Goal: Task Accomplishment & Management: Manage account settings

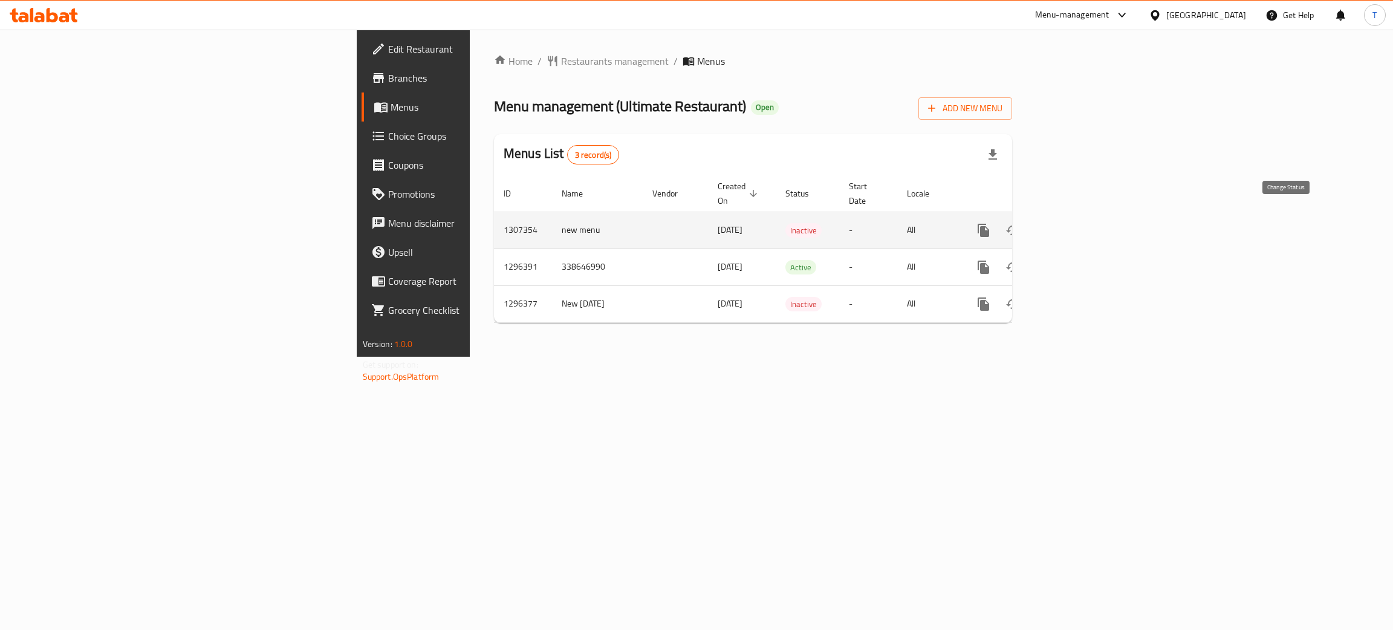
click at [1027, 216] on button "enhanced table" at bounding box center [1012, 230] width 29 height 29
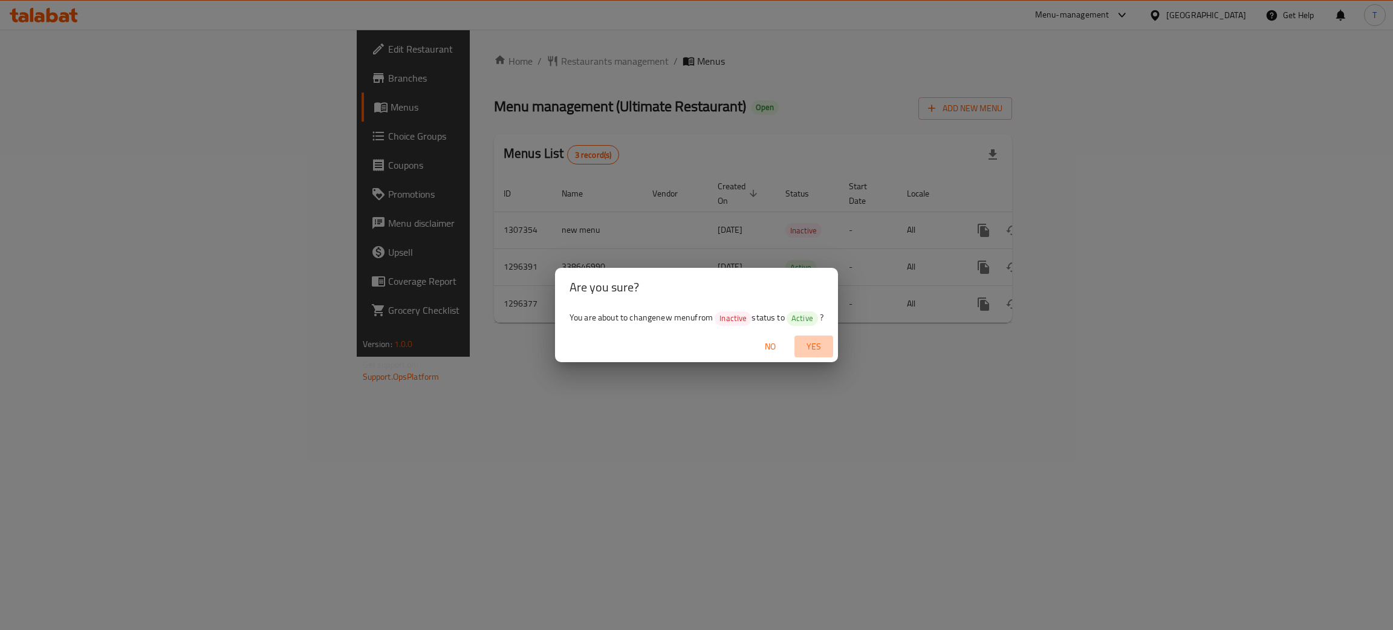
click at [818, 340] on span "Yes" at bounding box center [813, 346] width 29 height 15
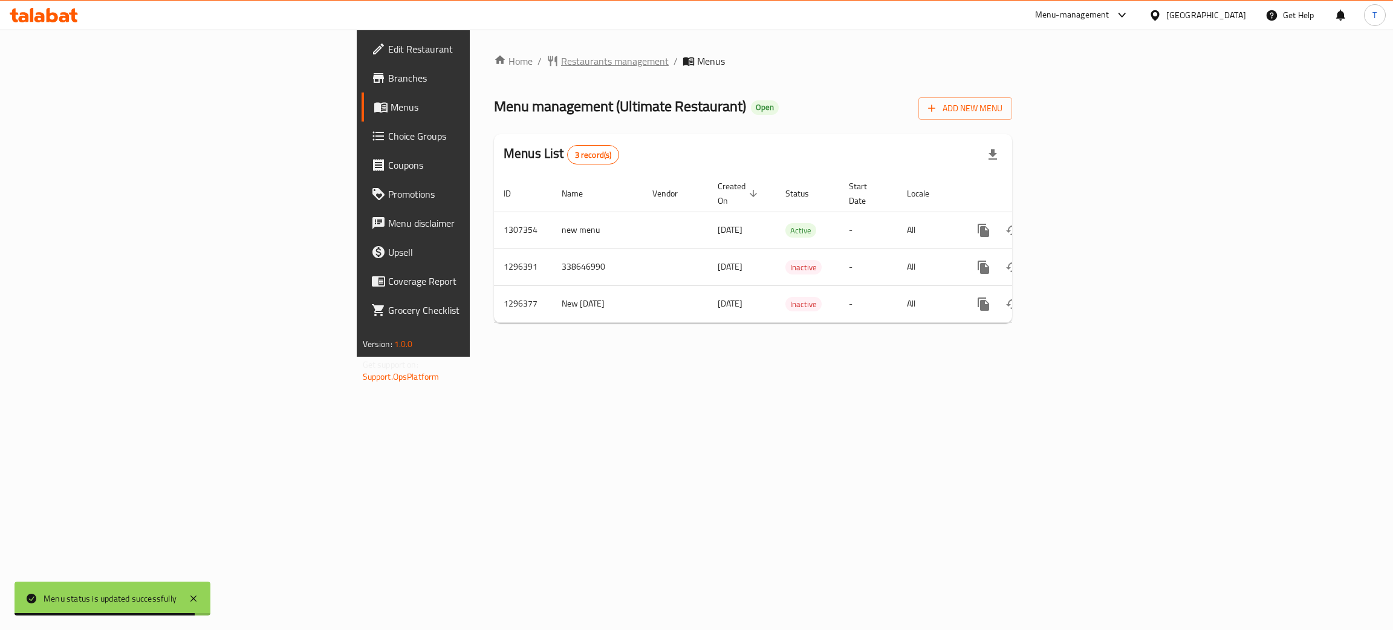
click at [561, 61] on span "Restaurants management" at bounding box center [615, 61] width 108 height 15
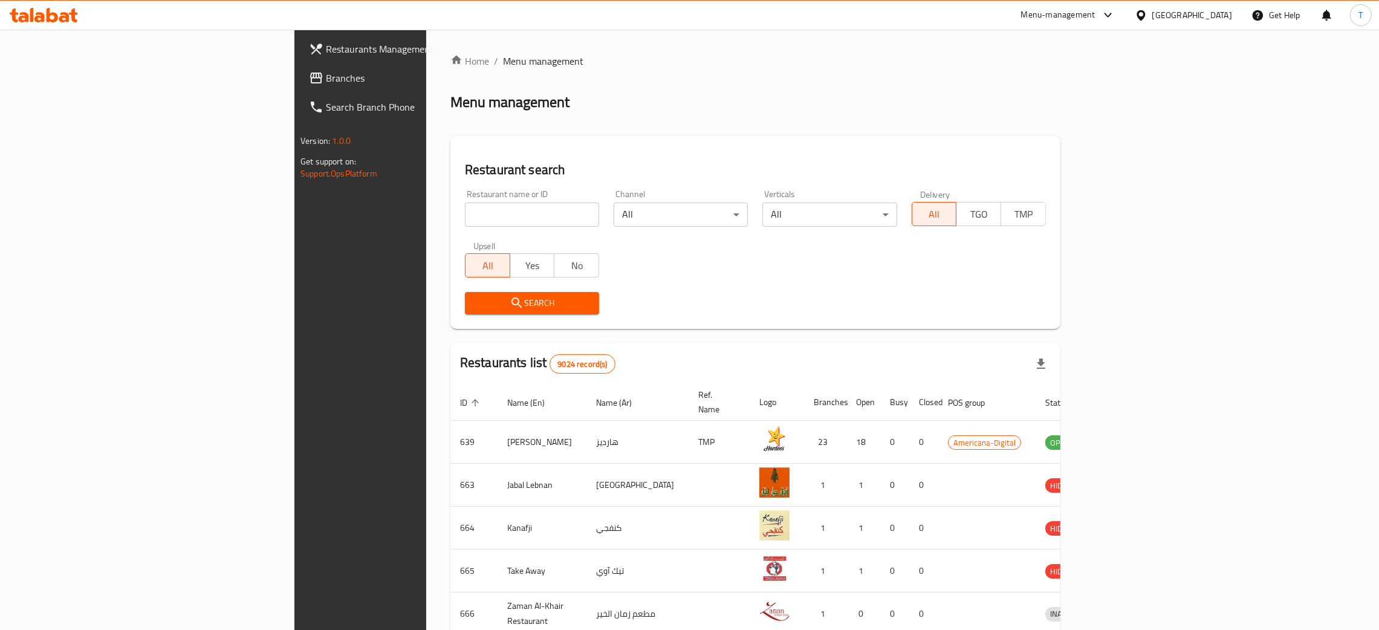
click at [465, 204] on input "search" at bounding box center [532, 215] width 134 height 24
type input "chain blue"
click button "Search" at bounding box center [532, 303] width 134 height 22
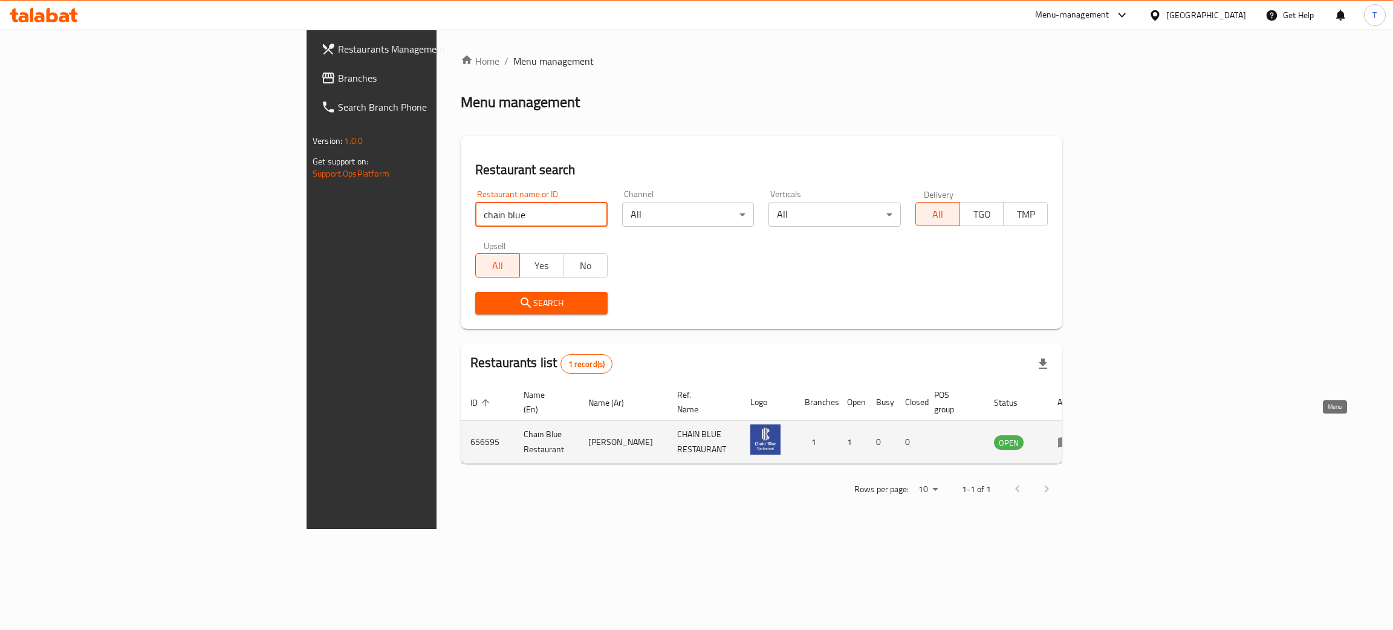
click at [1072, 438] on icon "enhanced table" at bounding box center [1064, 443] width 13 height 10
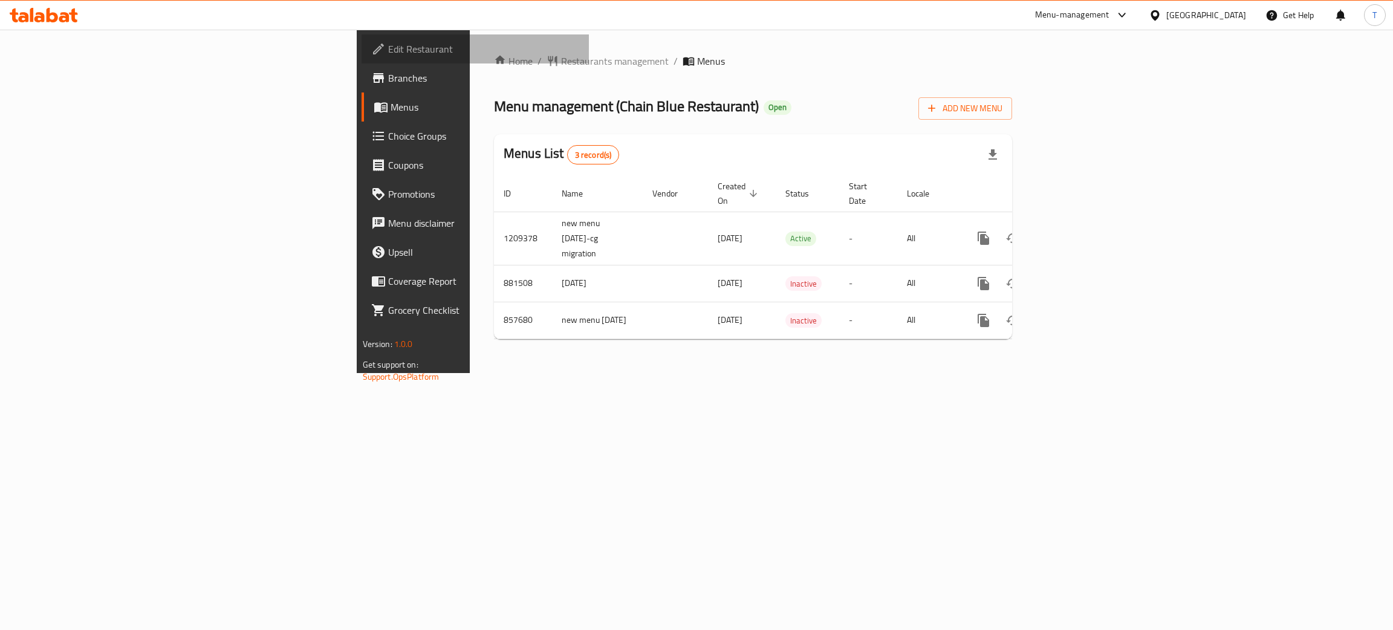
click at [388, 42] on span "Edit Restaurant" at bounding box center [484, 49] width 192 height 15
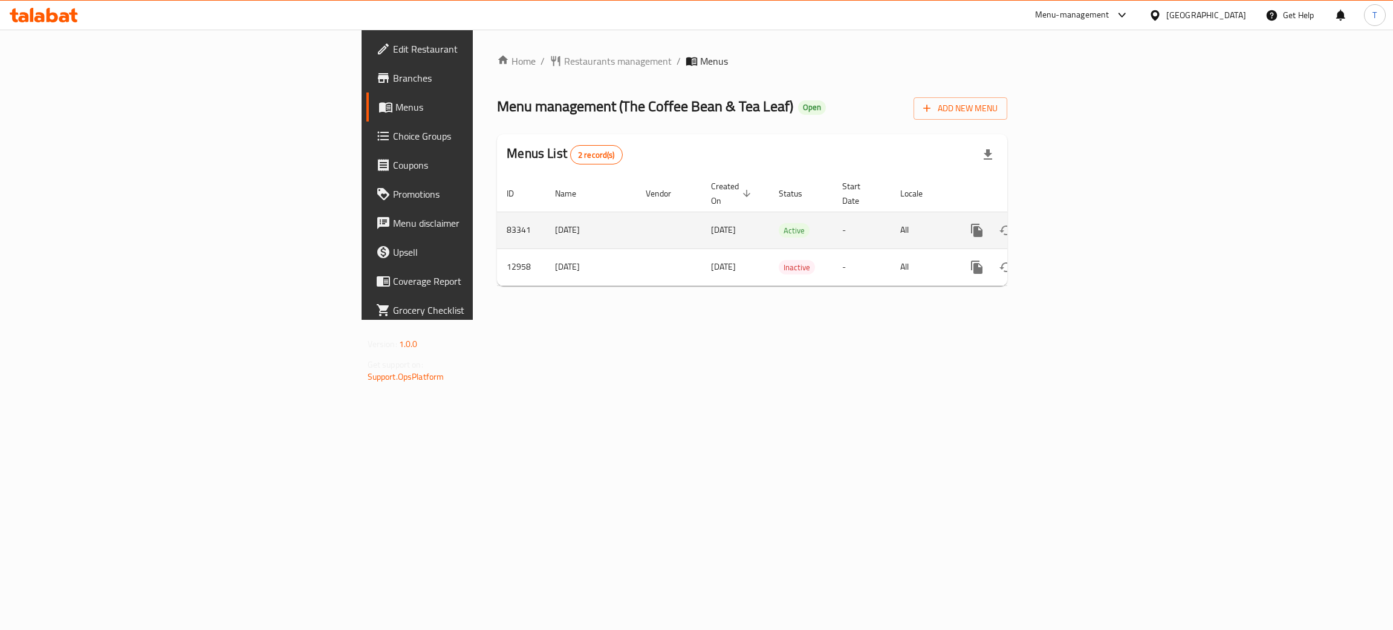
click at [1072, 223] on icon "enhanced table" at bounding box center [1064, 230] width 15 height 15
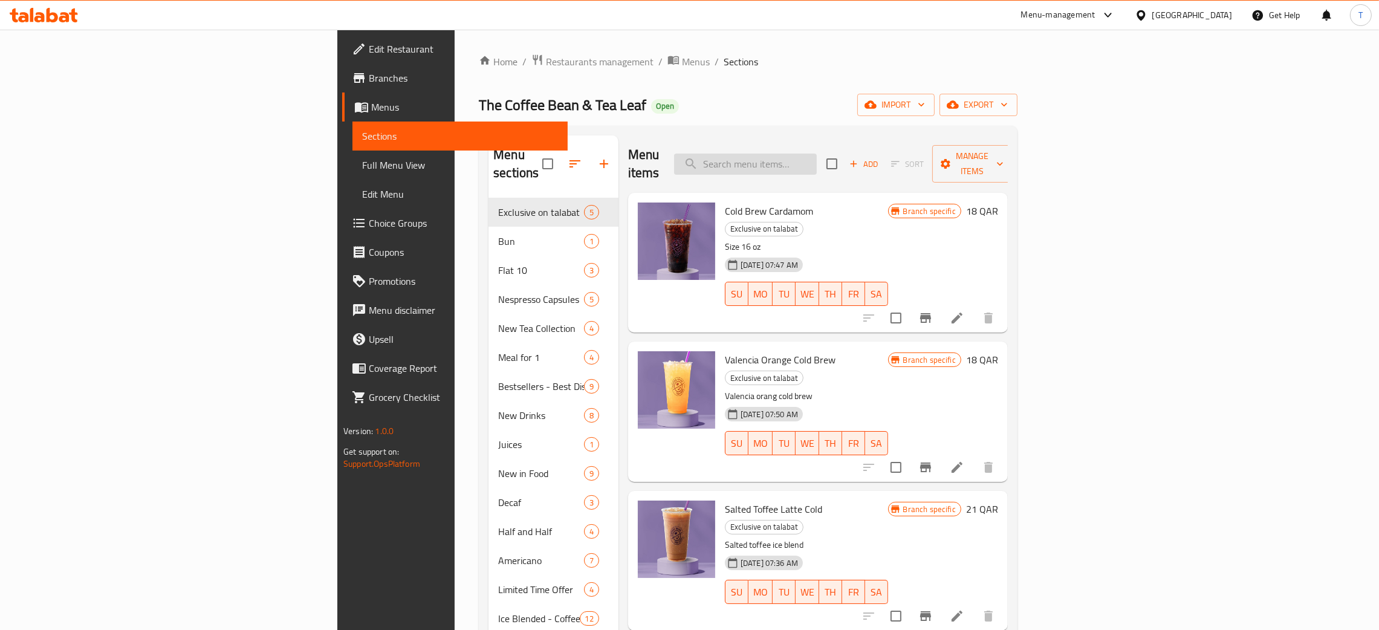
click at [817, 154] on input "search" at bounding box center [745, 164] width 143 height 21
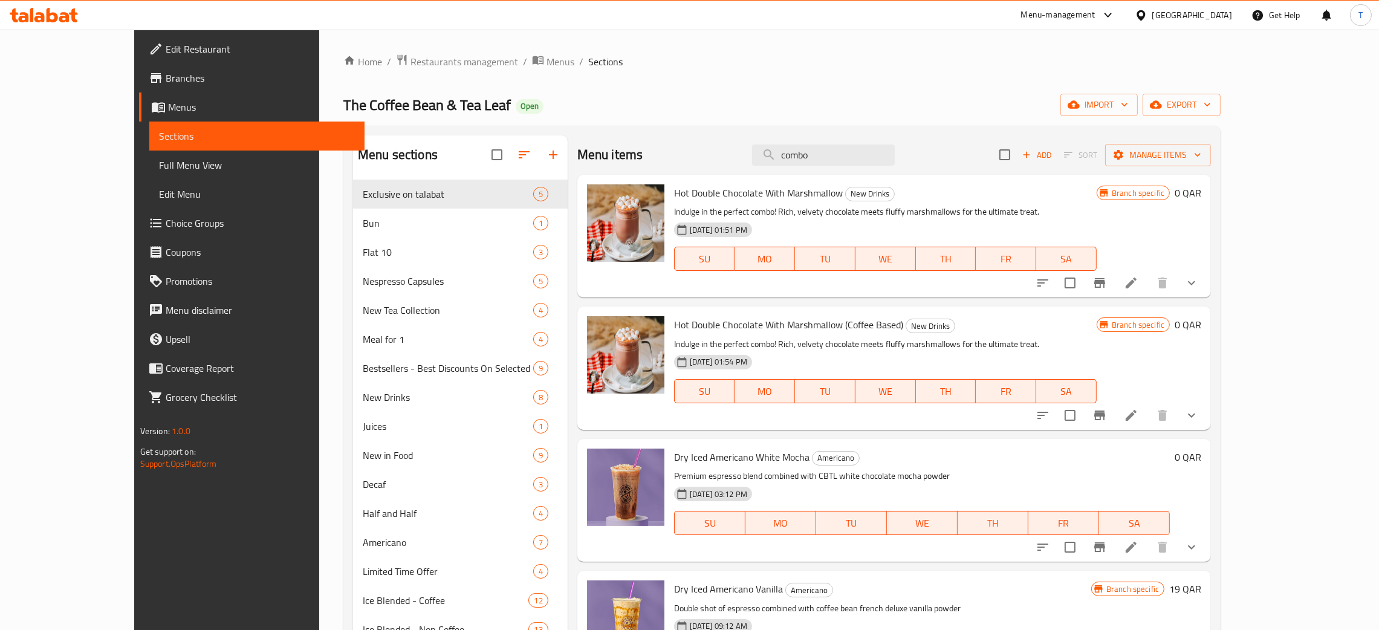
type input "combo 1"
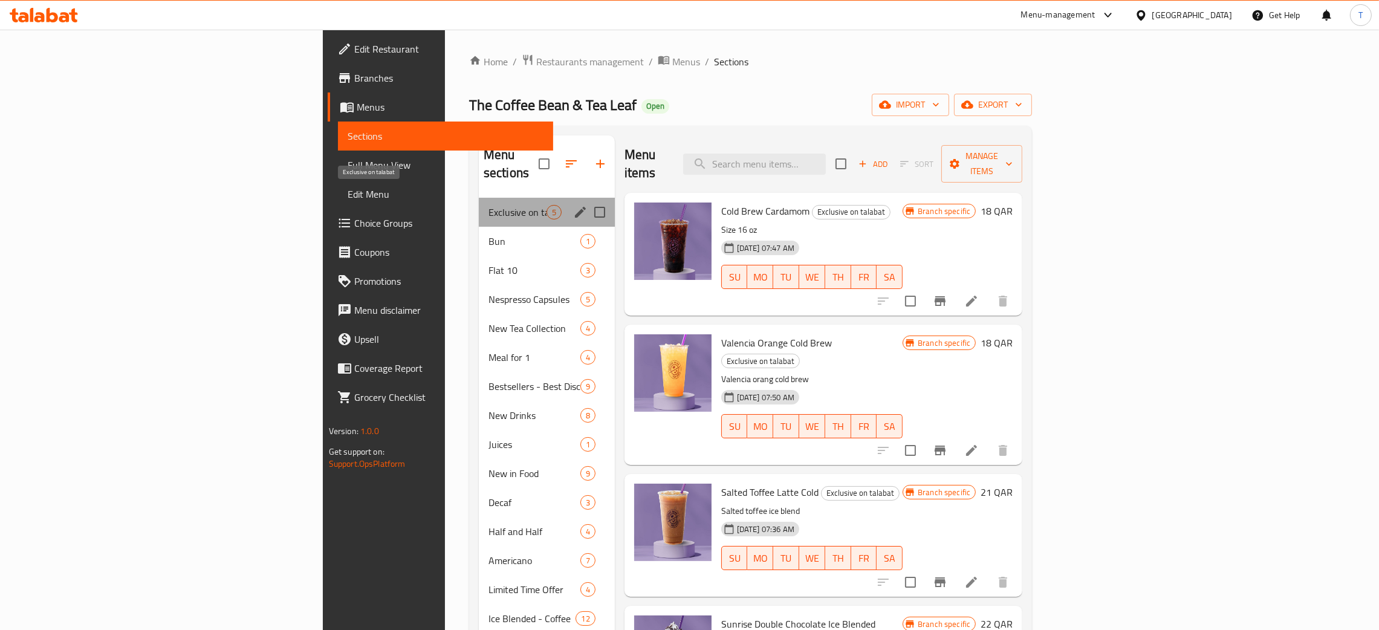
click at [489, 205] on span "Exclusive on talabat" at bounding box center [518, 212] width 58 height 15
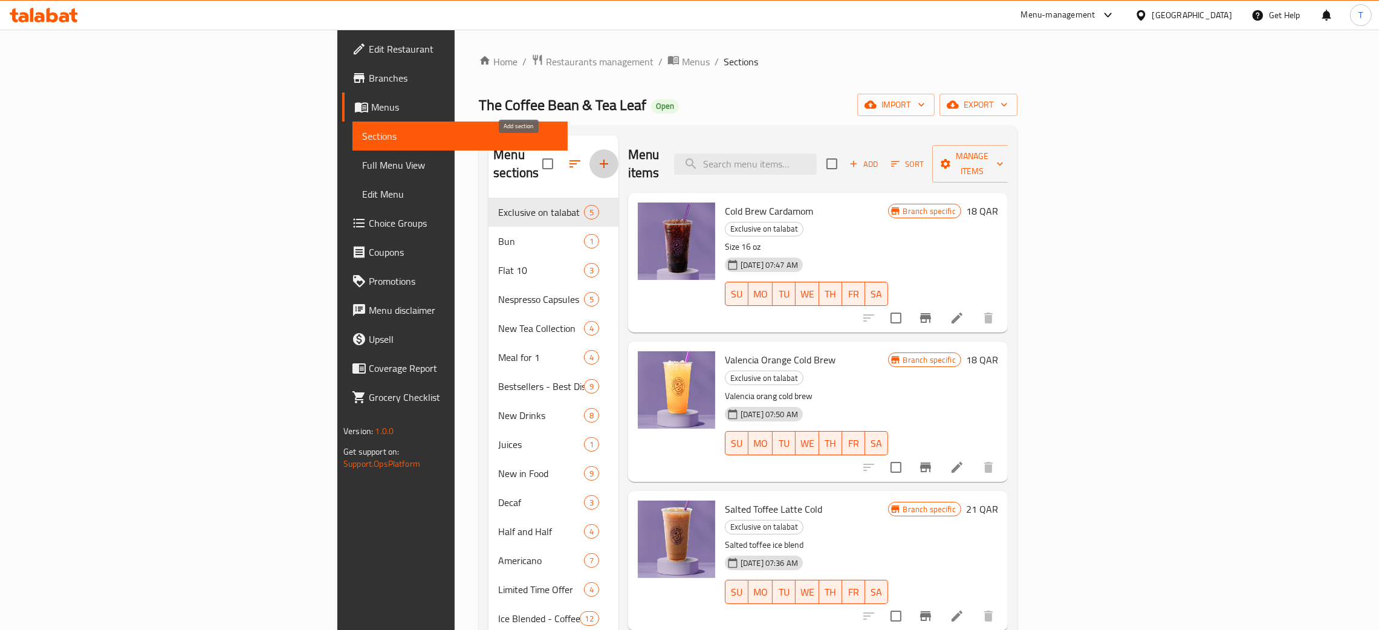
click at [597, 158] on icon "button" at bounding box center [604, 164] width 15 height 15
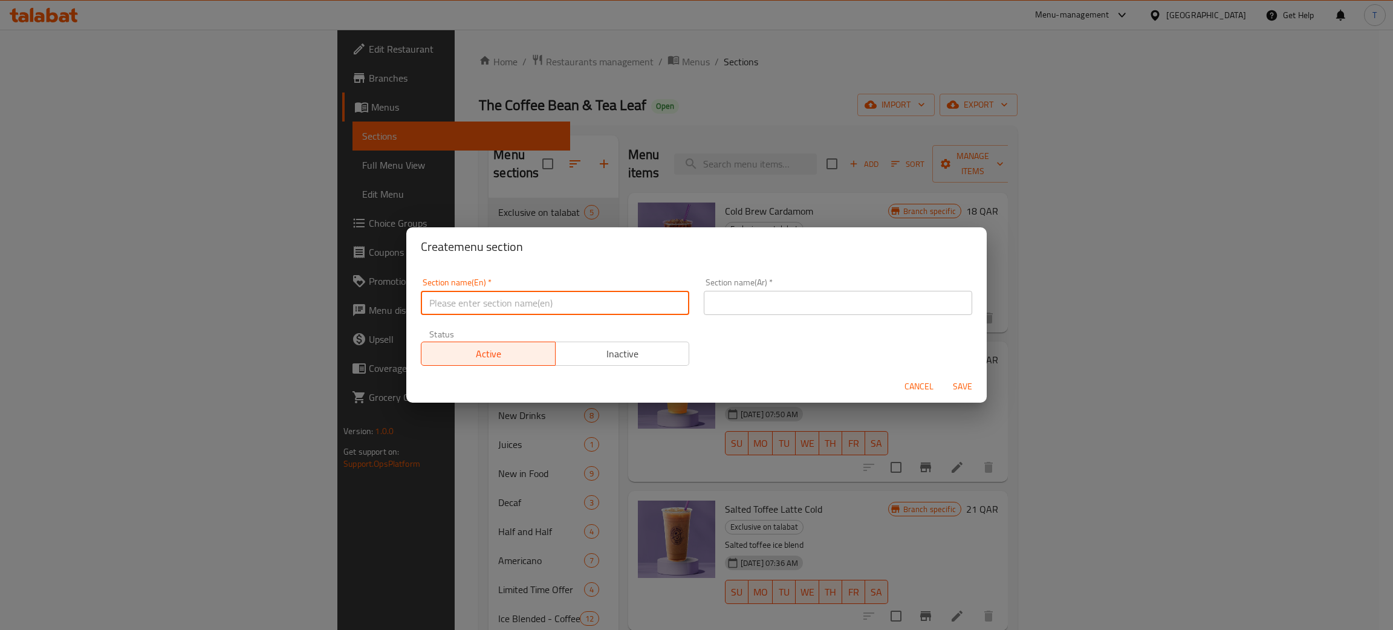
click at [563, 295] on input "text" at bounding box center [555, 303] width 268 height 24
type input "Combo Meal"
click at [828, 313] on input "text" at bounding box center [838, 303] width 268 height 24
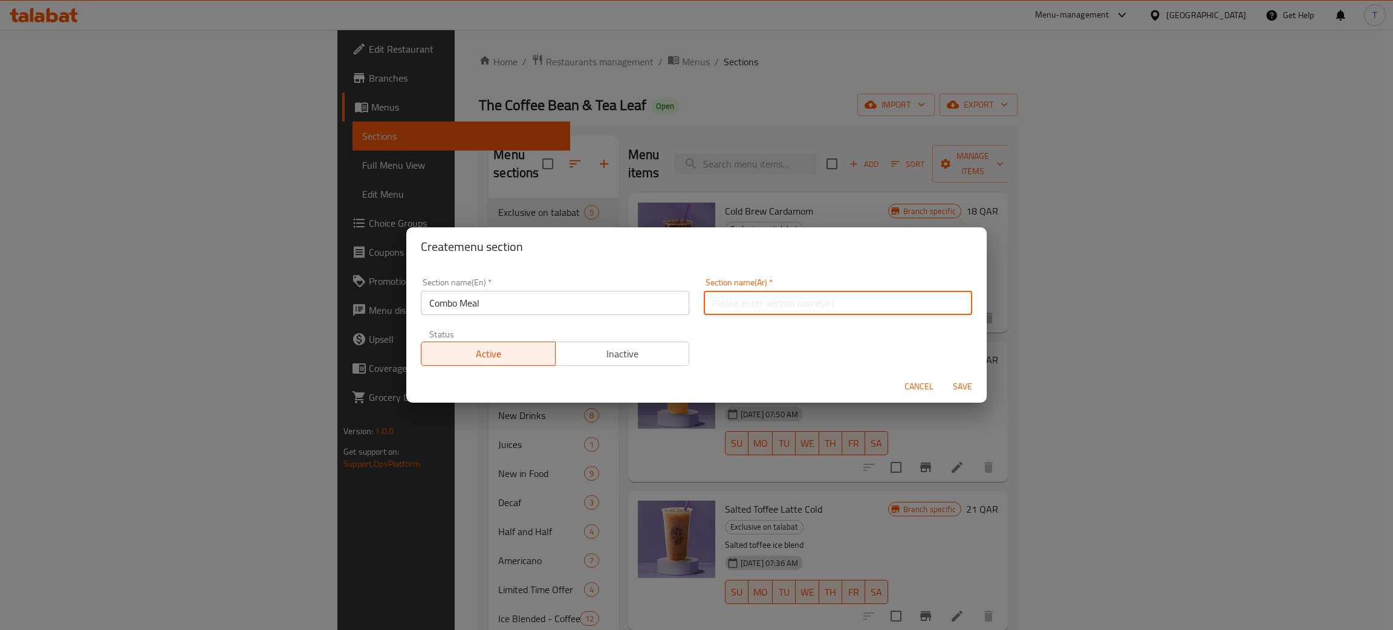
paste input "وجبة كومبو"
type input "وجبة كومبو"
click at [795, 248] on h2 "Create menu section" at bounding box center [696, 246] width 551 height 19
click at [955, 386] on span "Save" at bounding box center [962, 386] width 29 height 15
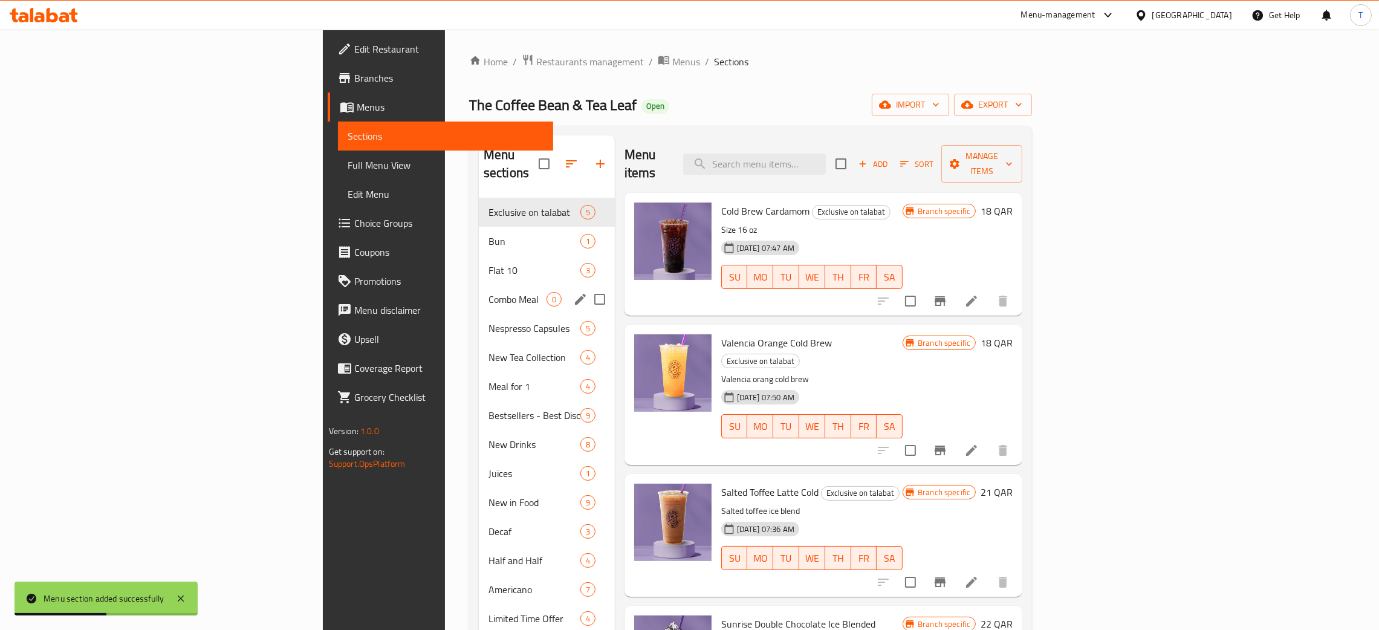
click at [479, 285] on div "Combo Meal 0" at bounding box center [547, 299] width 136 height 29
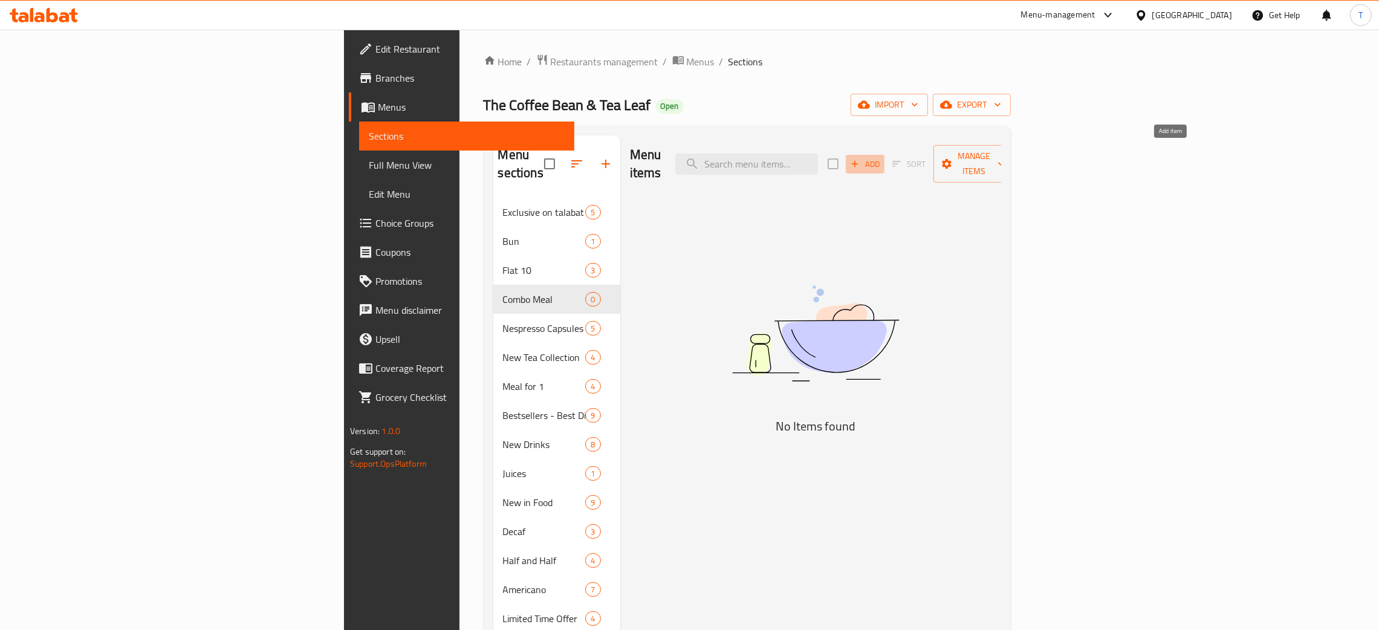
click at [861, 158] on icon "button" at bounding box center [855, 163] width 11 height 11
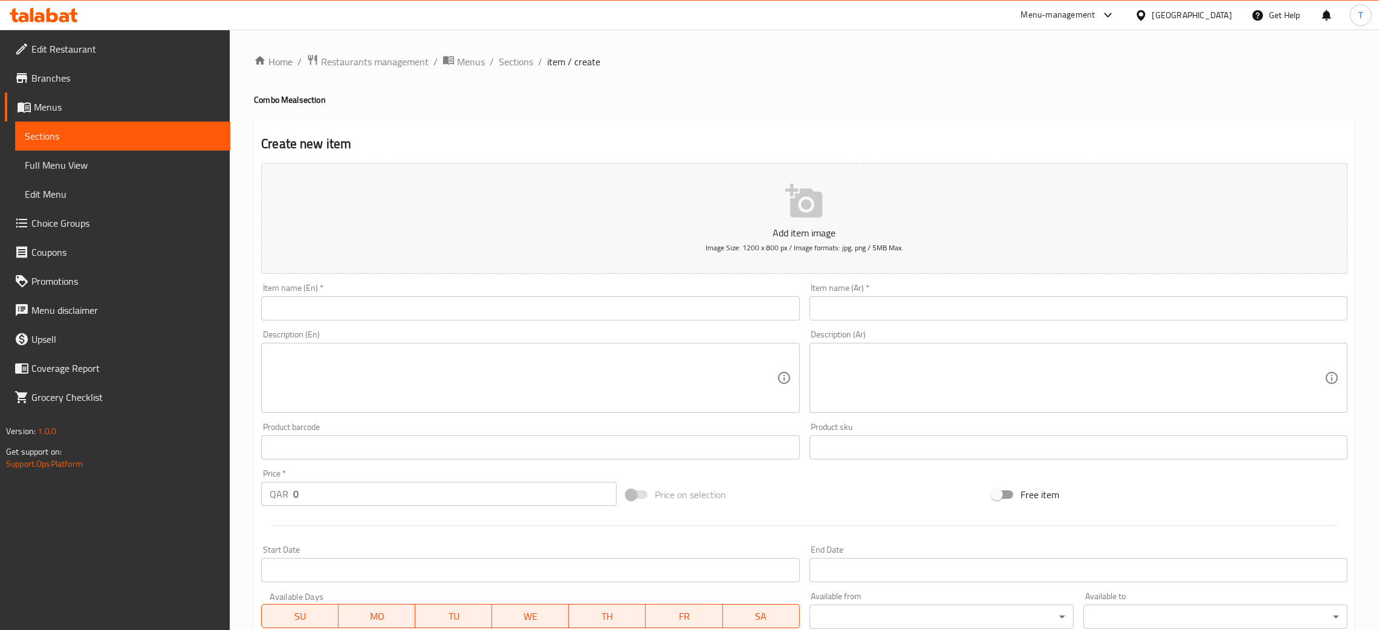
click at [527, 319] on input "text" at bounding box center [530, 308] width 538 height 24
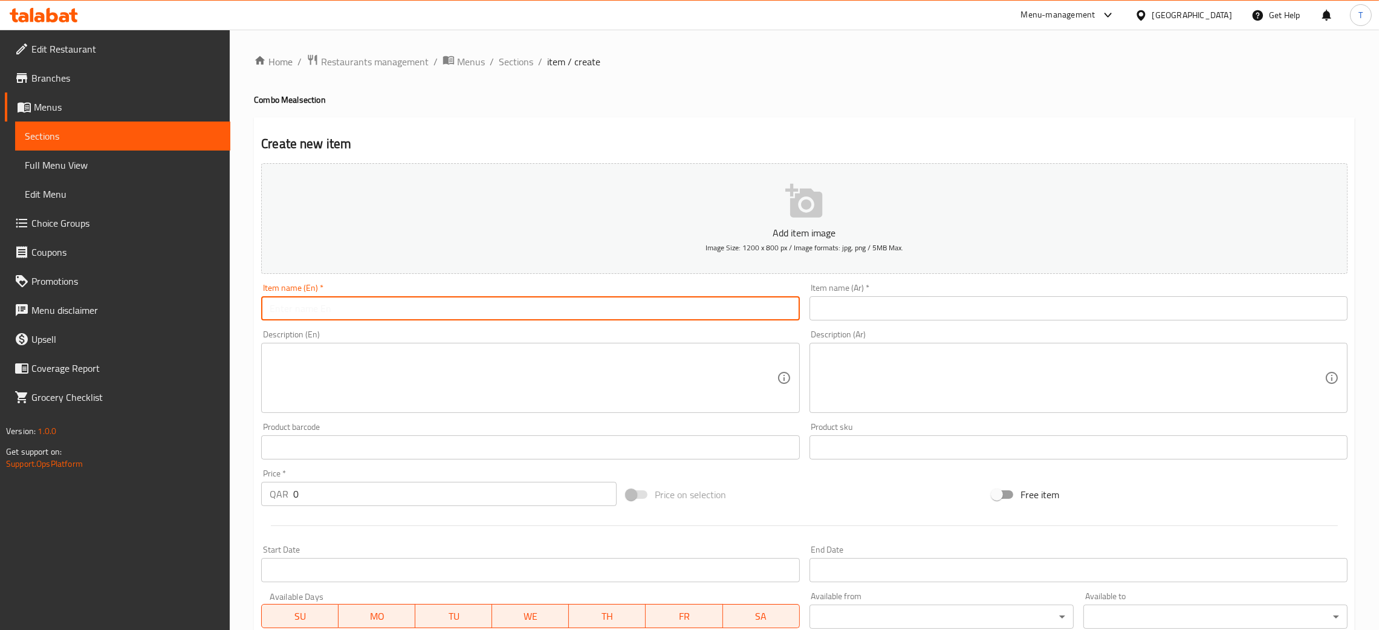
paste input "COMBO1"
drag, startPoint x: 322, startPoint y: 310, endPoint x: 275, endPoint y: 312, distance: 46.6
click at [275, 312] on input "COMBO1" at bounding box center [530, 308] width 538 height 24
type input "Combo 1"
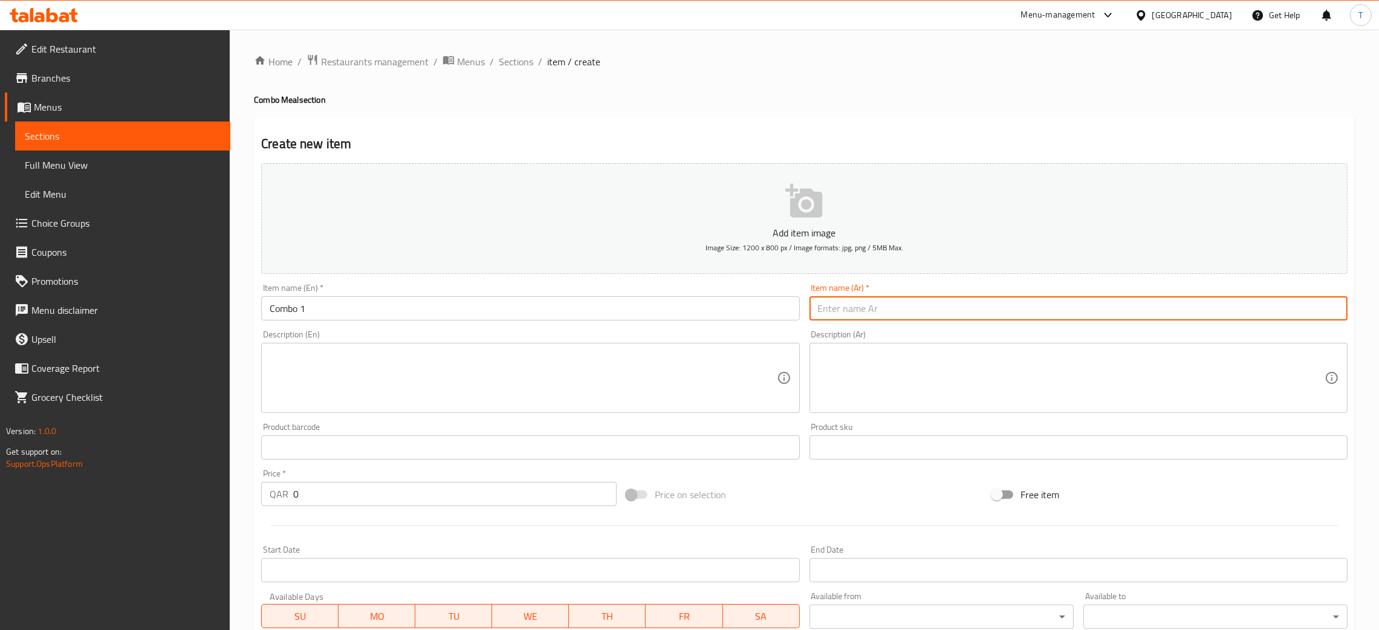
click at [917, 301] on input "text" at bounding box center [1079, 308] width 538 height 24
paste input "كومبو 1"
type input "كومبو 1"
click at [404, 361] on textarea at bounding box center [523, 378] width 507 height 57
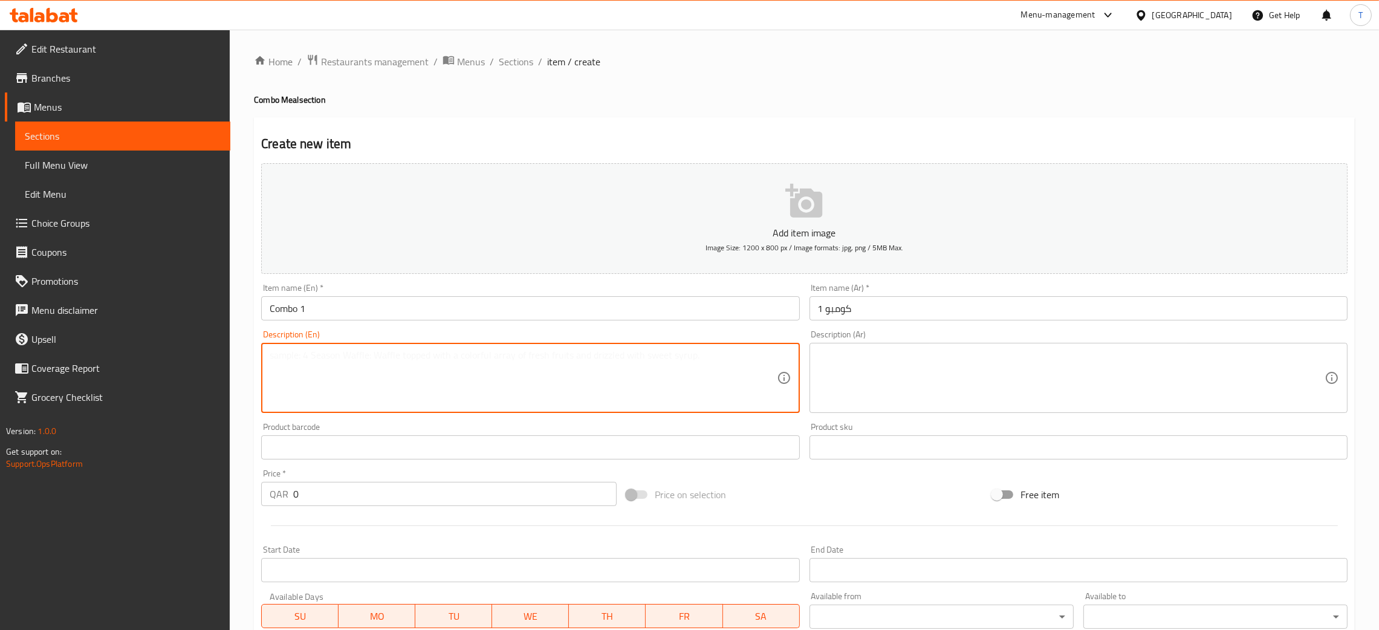
paste textarea "Croque Monsieur Mushroom & Cheese + Cold Brew Lemonade or Peach (16oz)"
click at [274, 365] on textarea "Croque Monsieur Mushroom & Cheese + Cold Brew Lemonade or Peach (16oz)" at bounding box center [523, 378] width 507 height 57
type textarea "Croque Monsieur Mushroom & Cheese + Cold Brew Lemonade or Peach (16oz)"
click at [1112, 391] on textarea at bounding box center [1071, 378] width 507 height 57
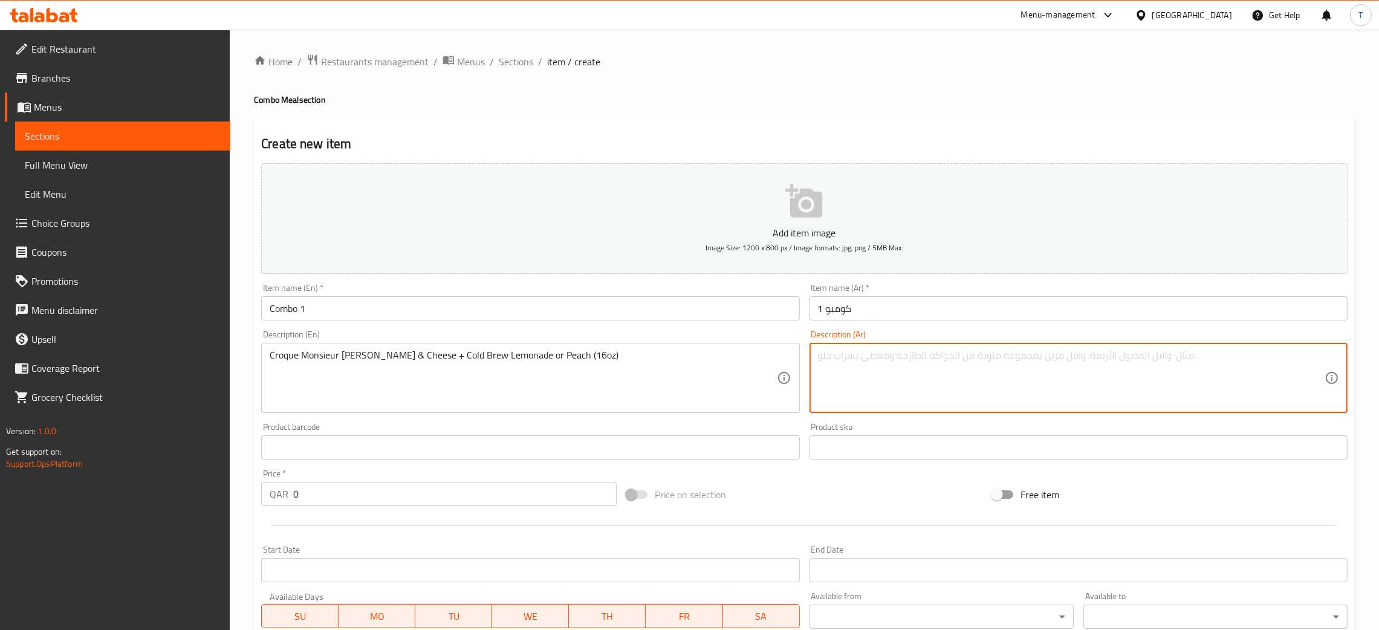
paste textarea "كروك موسيو بالفطر والجبنة + ليموناضة باردة أو خوخ (16 أونصة)"
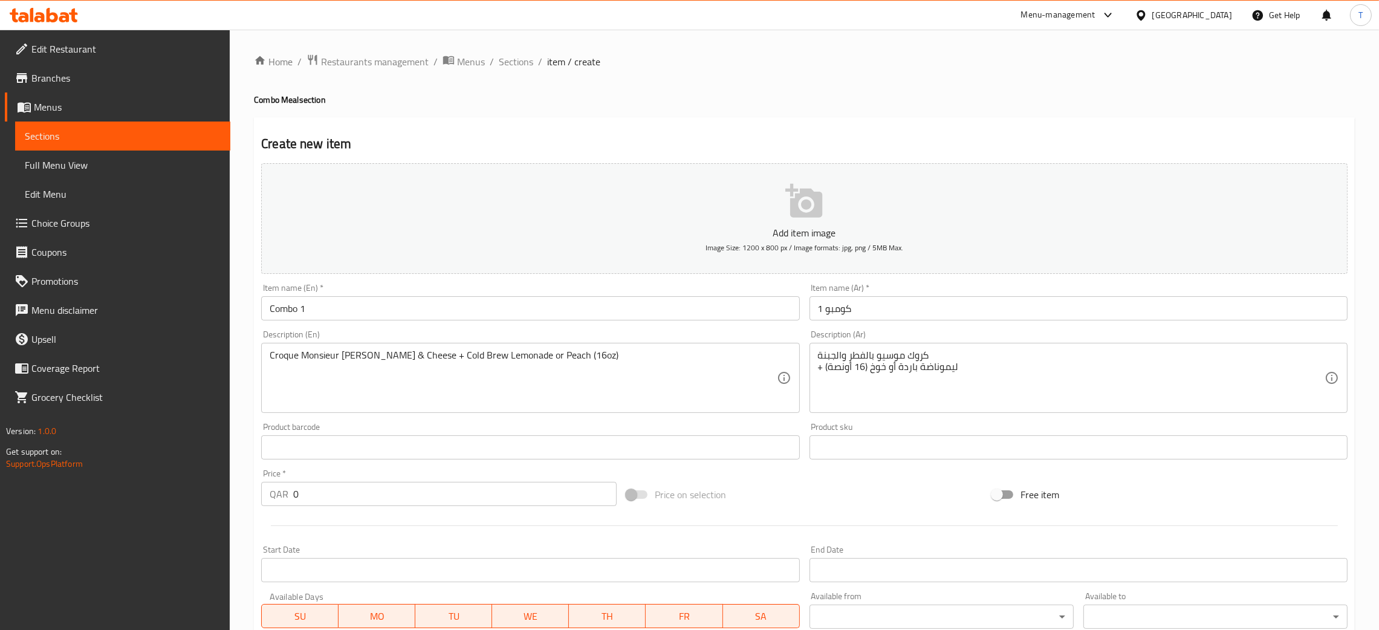
click at [815, 366] on div "كروك موسيو بالفطر والجبنة + ليموناضة باردة أو خوخ (16 أونصة) Description (Ar)" at bounding box center [1079, 378] width 538 height 70
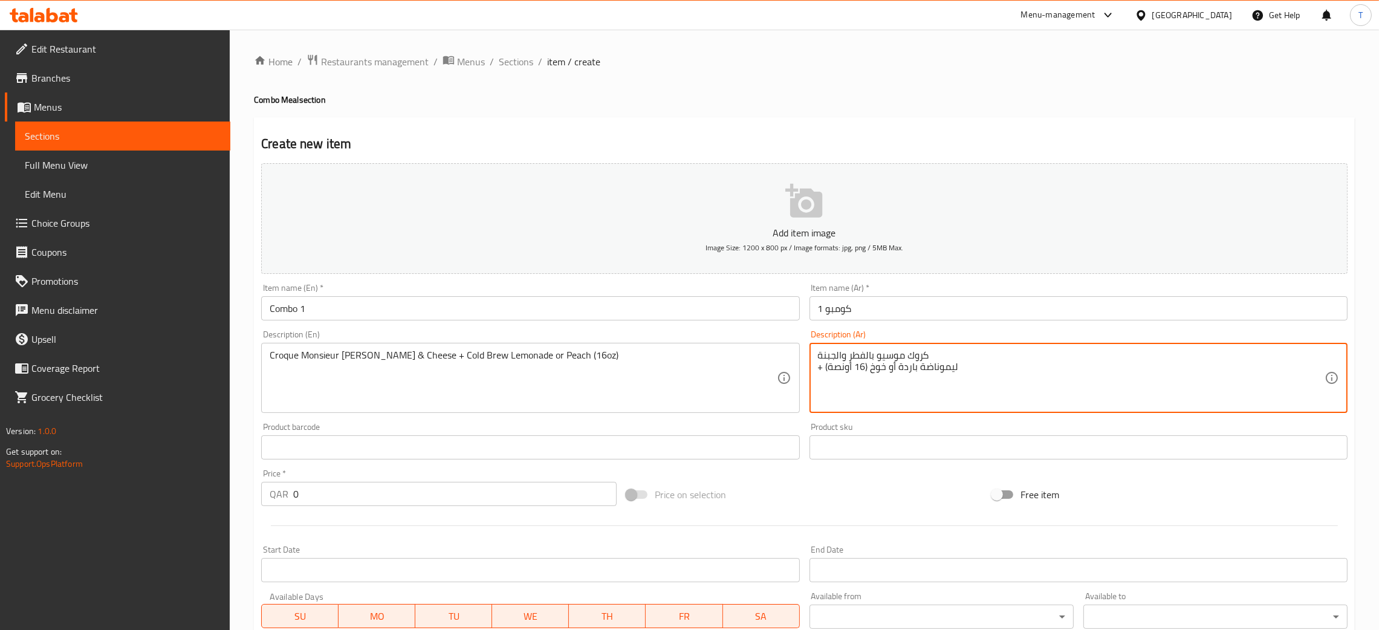
click at [817, 359] on div "كروك موسيو بالفطر والجبنة + ليموناضة باردة أو خوخ (16 أونصة) Description (Ar)" at bounding box center [1079, 378] width 538 height 70
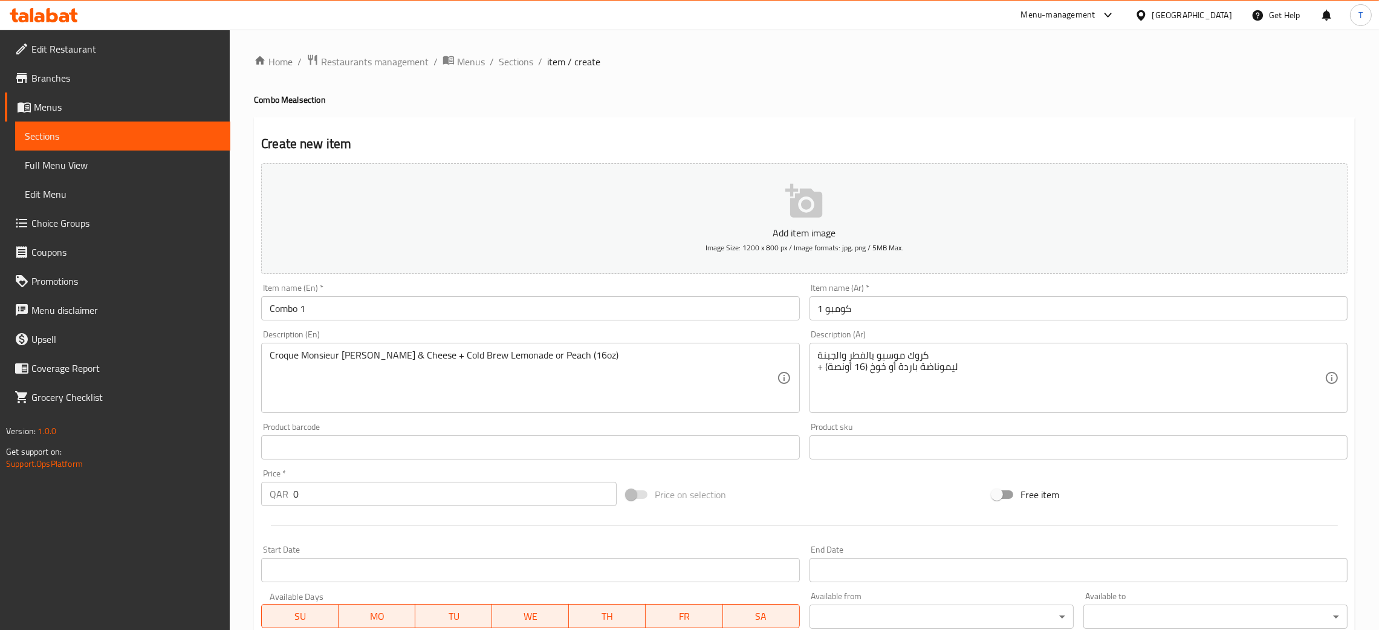
click at [812, 365] on div "كروك موسيو بالفطر والجبنة + ليموناضة باردة أو خوخ (16 أونصة) Description (Ar)" at bounding box center [1079, 378] width 538 height 70
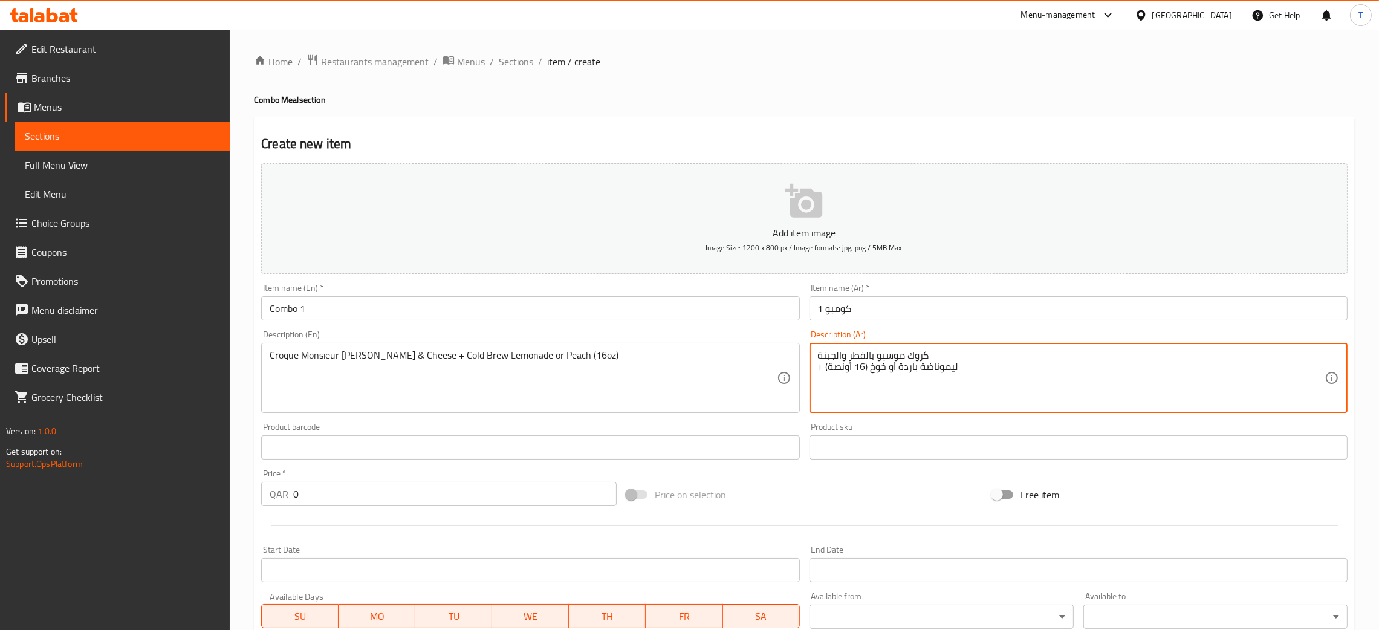
click at [819, 369] on textarea "كروك موسيو بالفطر والجبنة + ليموناضة باردة أو خوخ (16 أونصة)" at bounding box center [1071, 378] width 507 height 57
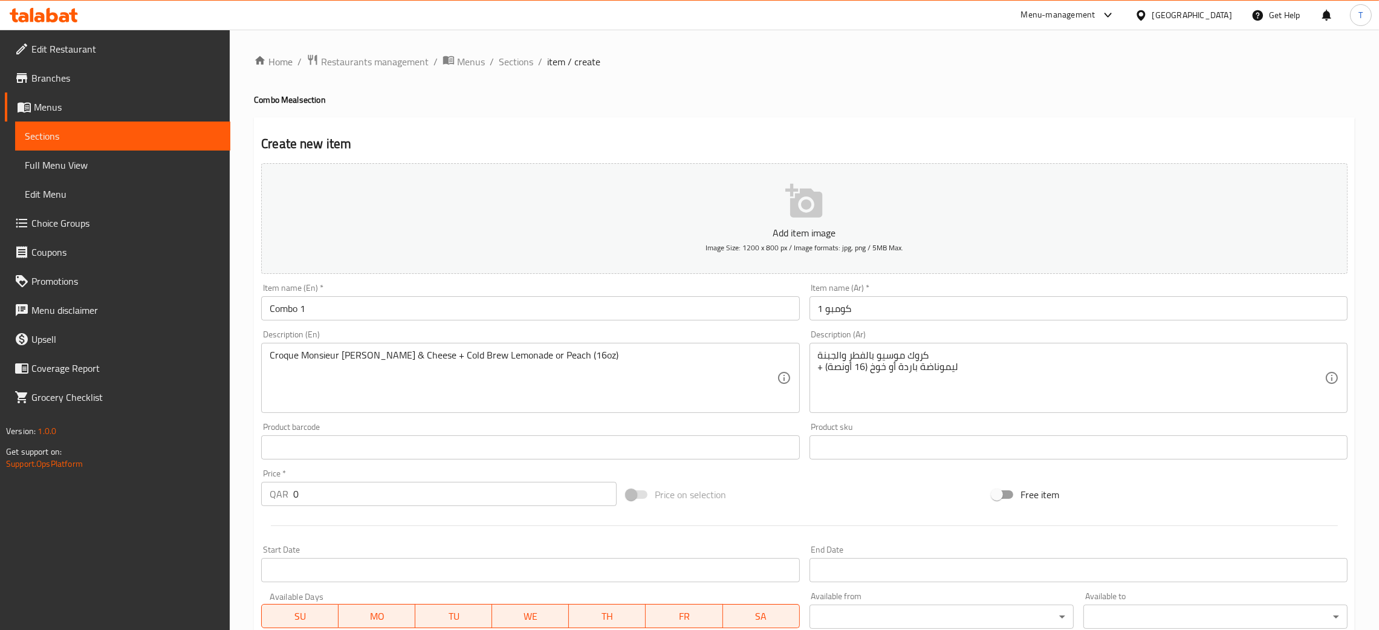
click at [814, 370] on div "كروك موسيو بالفطر والجبنة + ليموناضة باردة أو خوخ (16 أونصة) Description (Ar)" at bounding box center [1079, 378] width 538 height 70
drag, startPoint x: 817, startPoint y: 366, endPoint x: 928, endPoint y: 350, distance: 112.5
click at [928, 350] on div "كروك موسيو بالفطر والجبنة + ليموناضة باردة أو خوخ (16 أونصة) Description (Ar)" at bounding box center [1079, 378] width 538 height 70
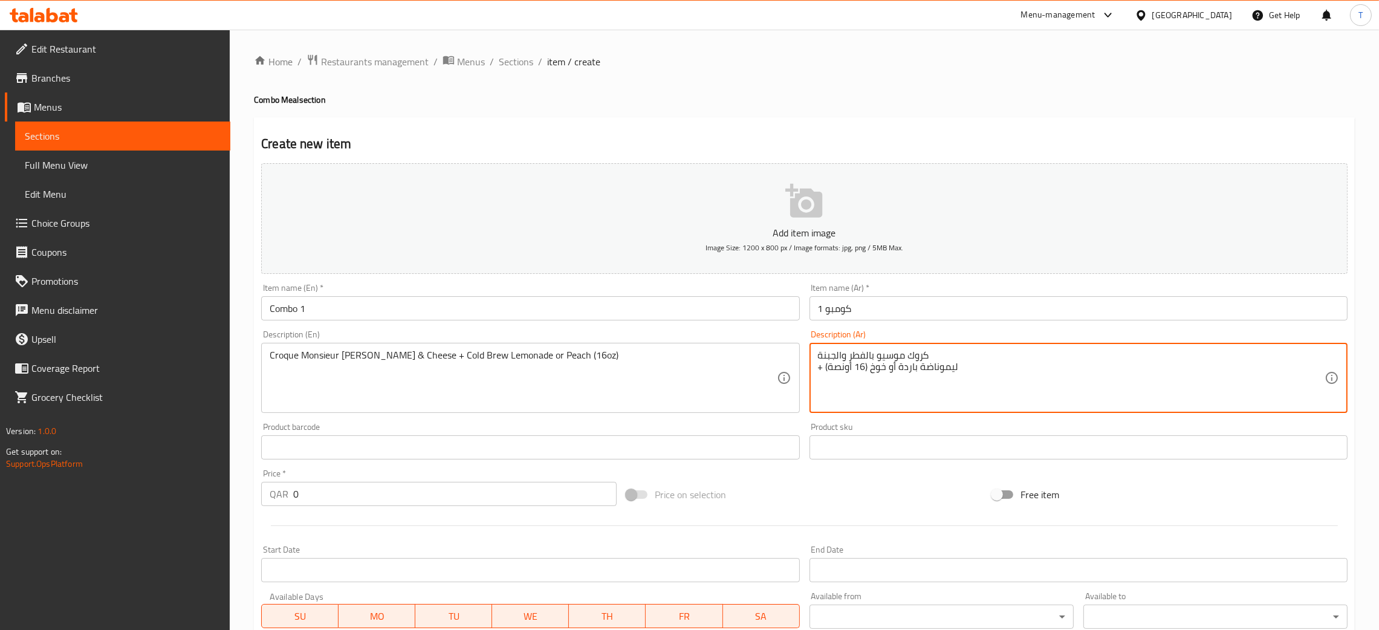
click at [928, 350] on textarea "كروك موسيو بالفطر والجبنة + ليموناضة باردة أو خوخ (16 أونصة)" at bounding box center [1071, 378] width 507 height 57
click at [822, 368] on textarea "كروك موسيو بالفطر والجبنة + ليموناضة باردة أو خوخ (16 أونصة)" at bounding box center [1071, 378] width 507 height 57
type textarea "كروك موسيو بالفطر والجبنة + ليموناضة باردة أو خوخ (16 أونصة)"
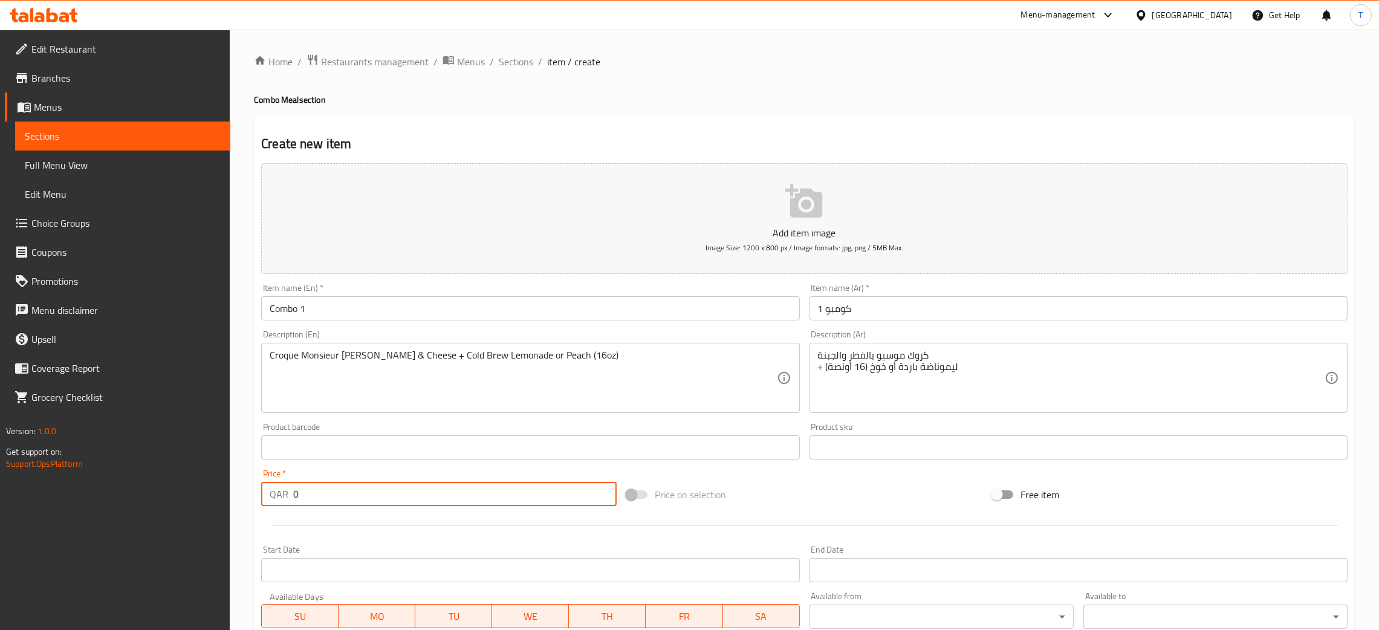
drag, startPoint x: 423, startPoint y: 495, endPoint x: 128, endPoint y: 499, distance: 295.7
click at [128, 499] on div "Edit Restaurant Branches Menus Sections Full Menu View Edit Menu Choice Groups …" at bounding box center [689, 437] width 1379 height 815
type input "38"
click at [800, 553] on div "Start Date Start Date" at bounding box center [530, 564] width 548 height 47
click at [829, 201] on button "Add item image Image Size: 1200 x 800 px / Image formats: jpg, png / 5MB Max." at bounding box center [804, 218] width 1087 height 111
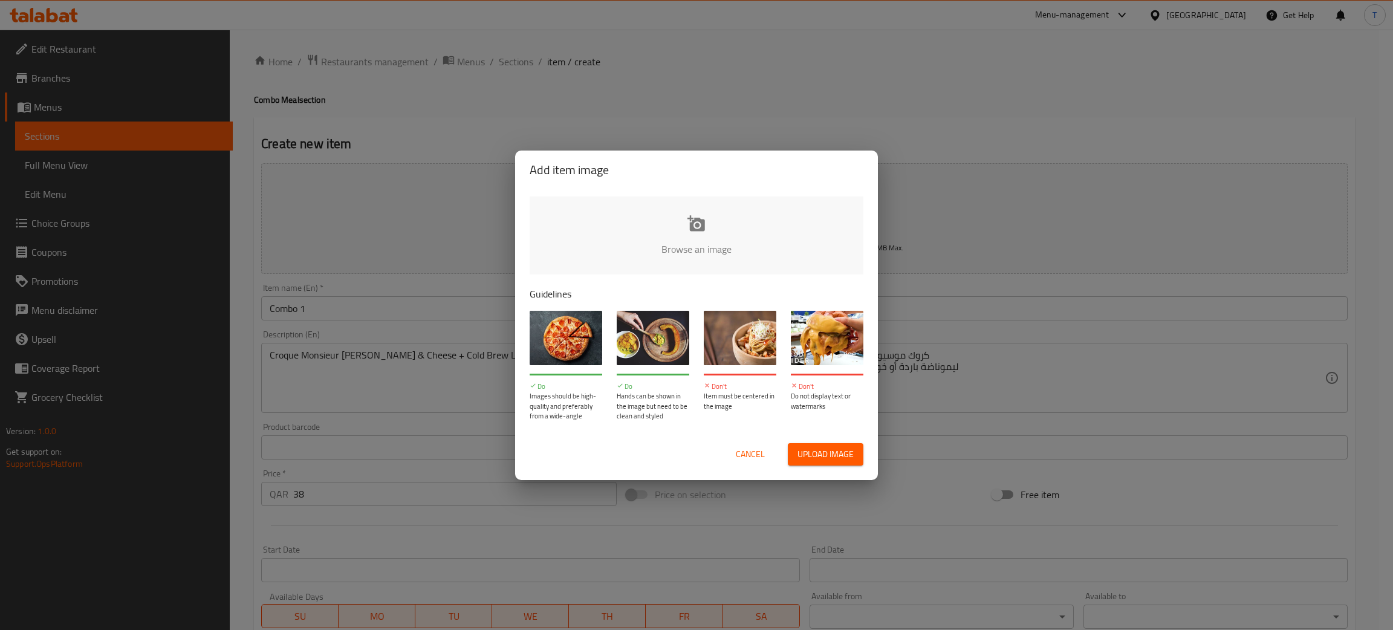
click at [695, 227] on input "file" at bounding box center [1105, 253] width 1151 height 113
type input "C:\fakepath\COMBO 1.png"
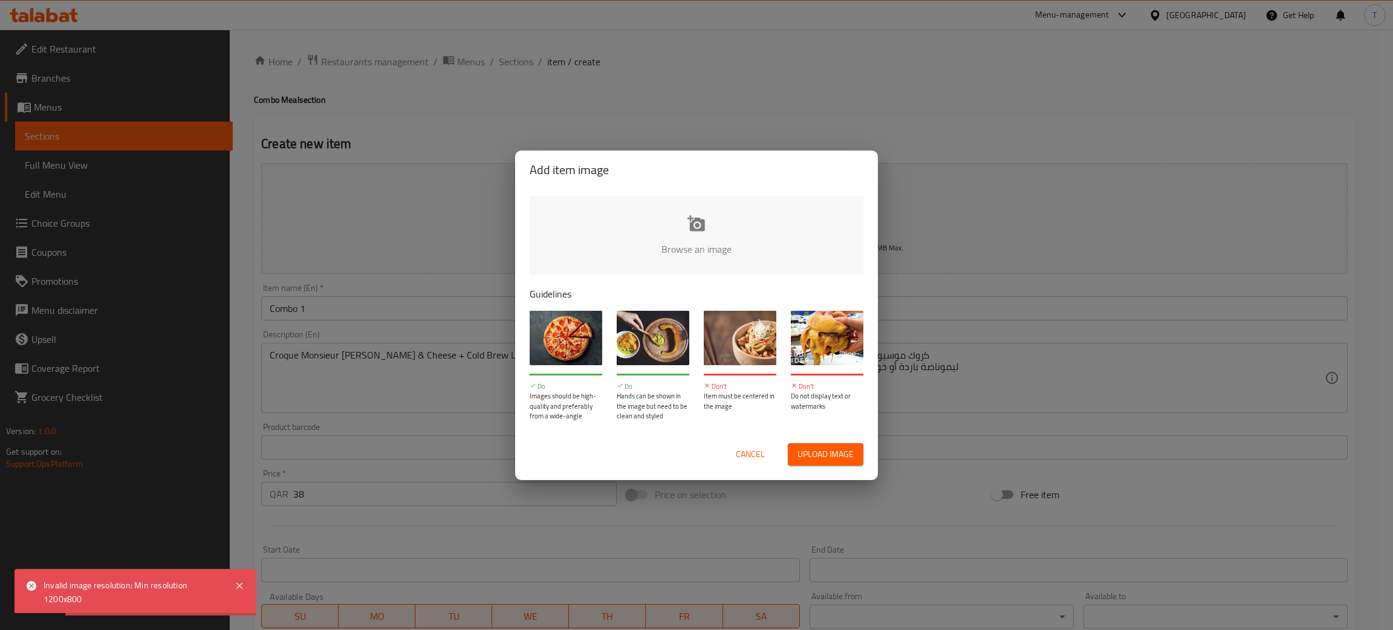
click at [766, 452] on button "Cancel" at bounding box center [750, 454] width 39 height 22
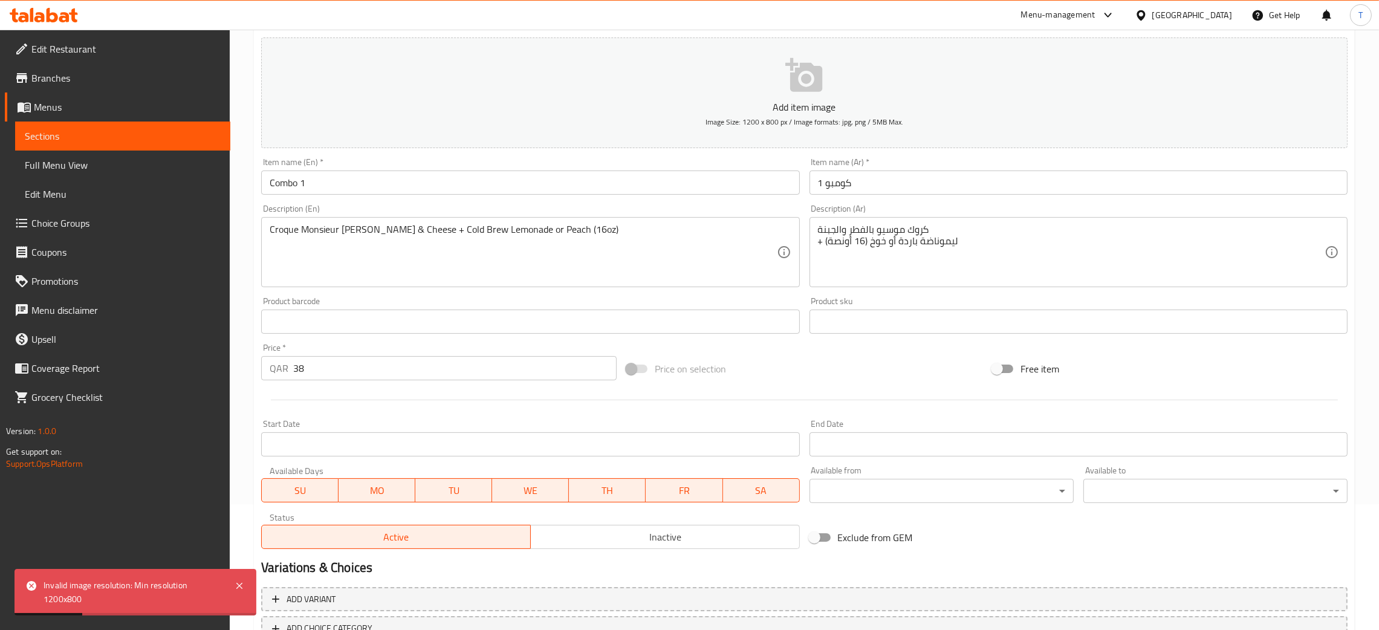
scroll to position [212, 0]
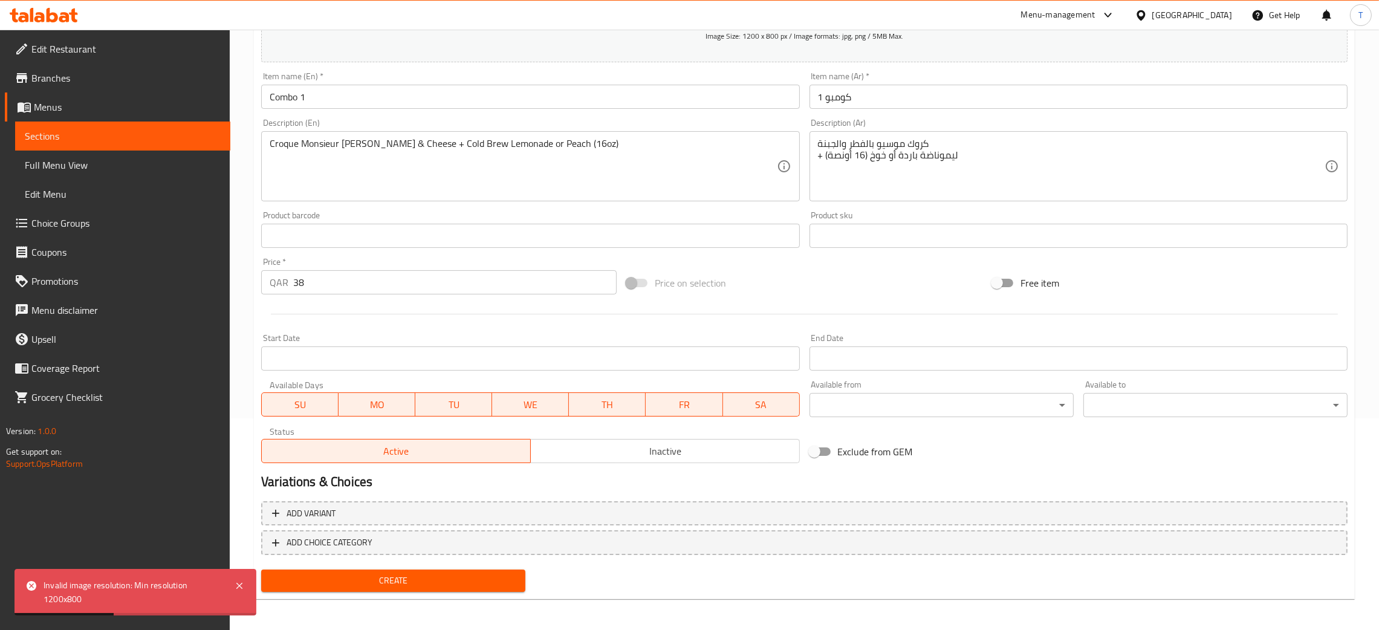
click at [390, 573] on span "Create" at bounding box center [393, 580] width 245 height 15
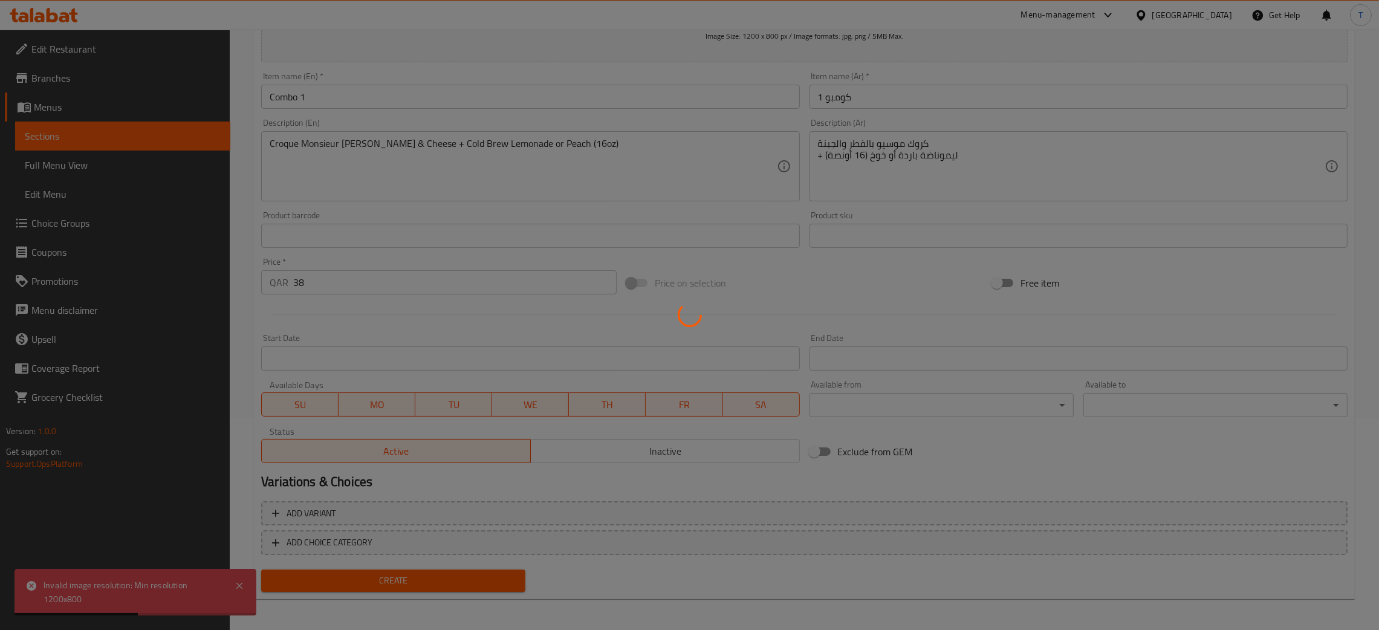
type input "0"
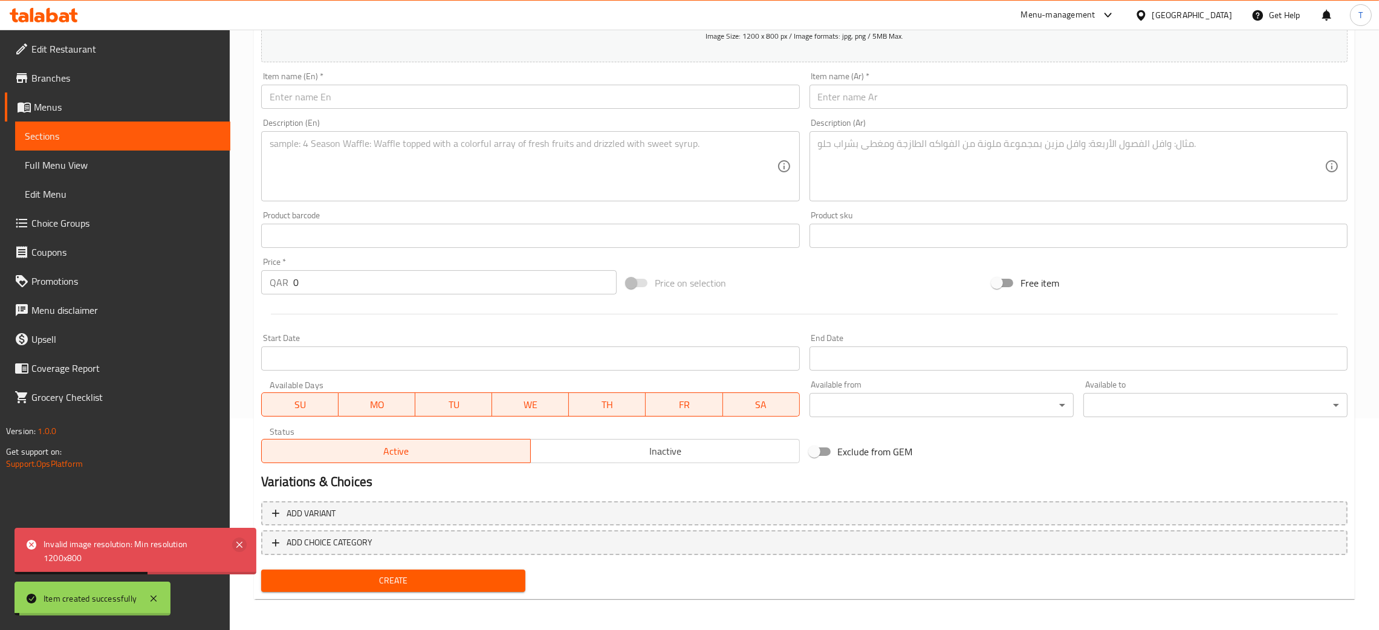
click at [241, 542] on icon at bounding box center [239, 545] width 15 height 15
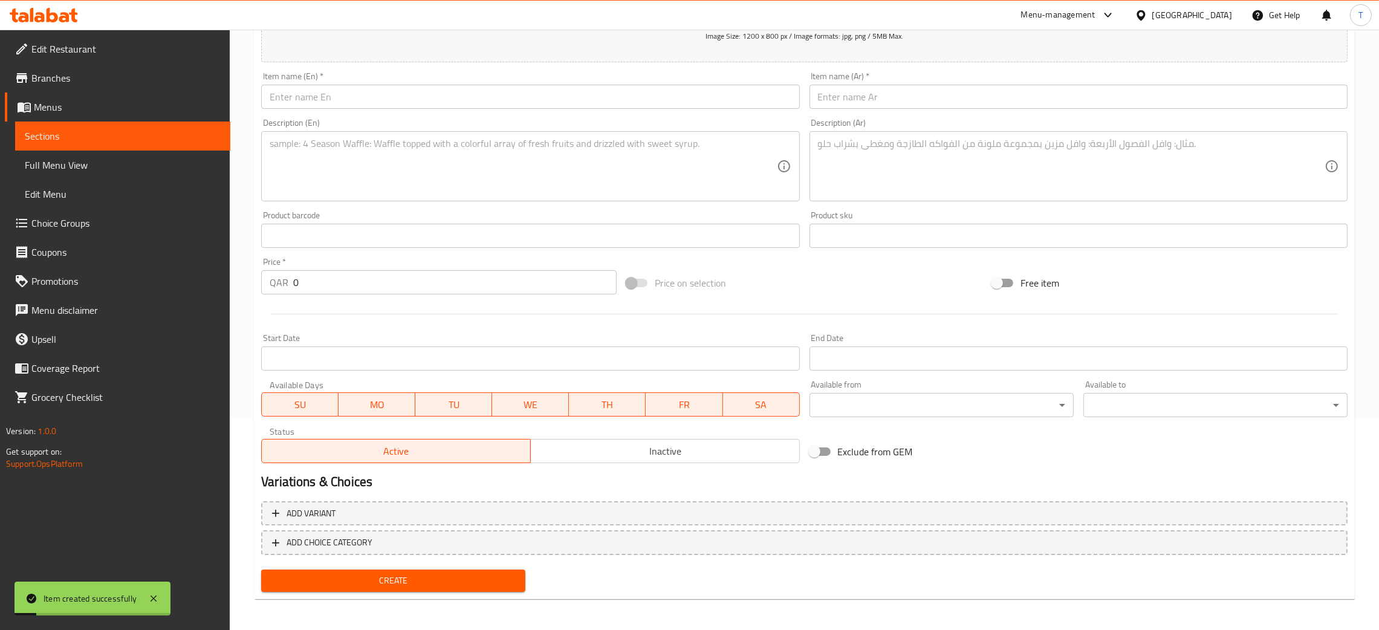
scroll to position [0, 0]
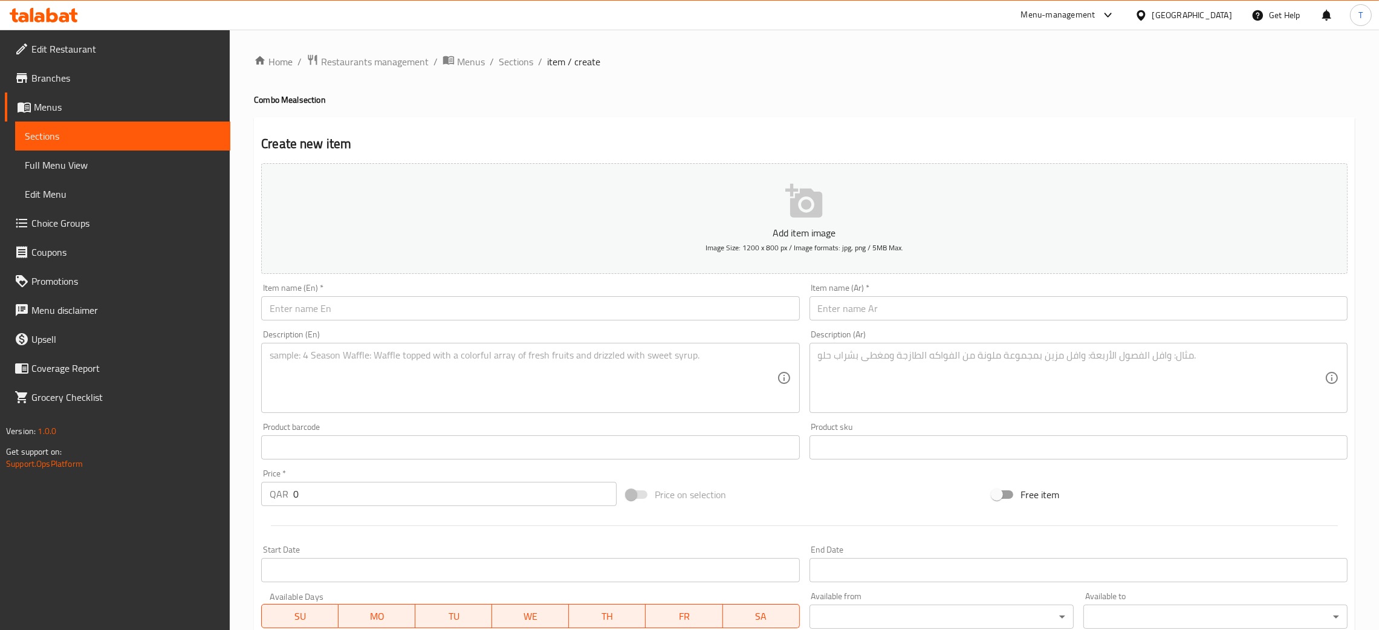
click at [416, 307] on input "text" at bounding box center [530, 308] width 538 height 24
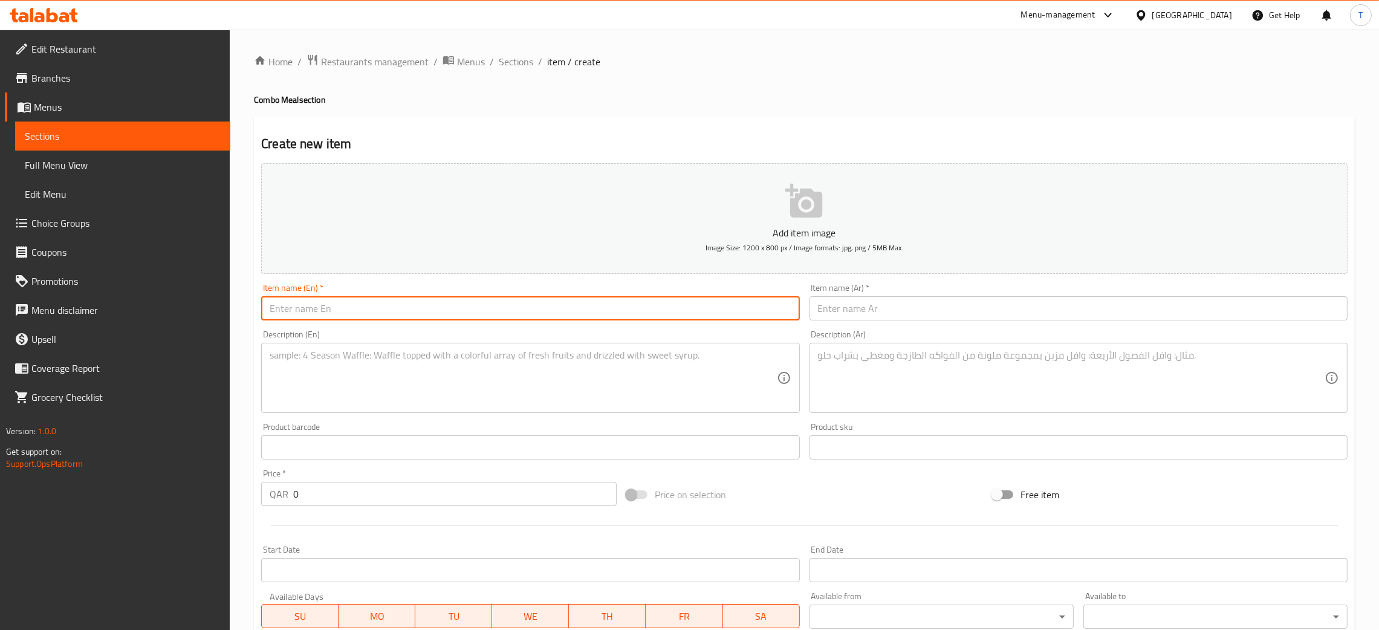
paste input "Combo 2"
type input "Combo 2"
click at [887, 304] on input "text" at bounding box center [1079, 308] width 538 height 24
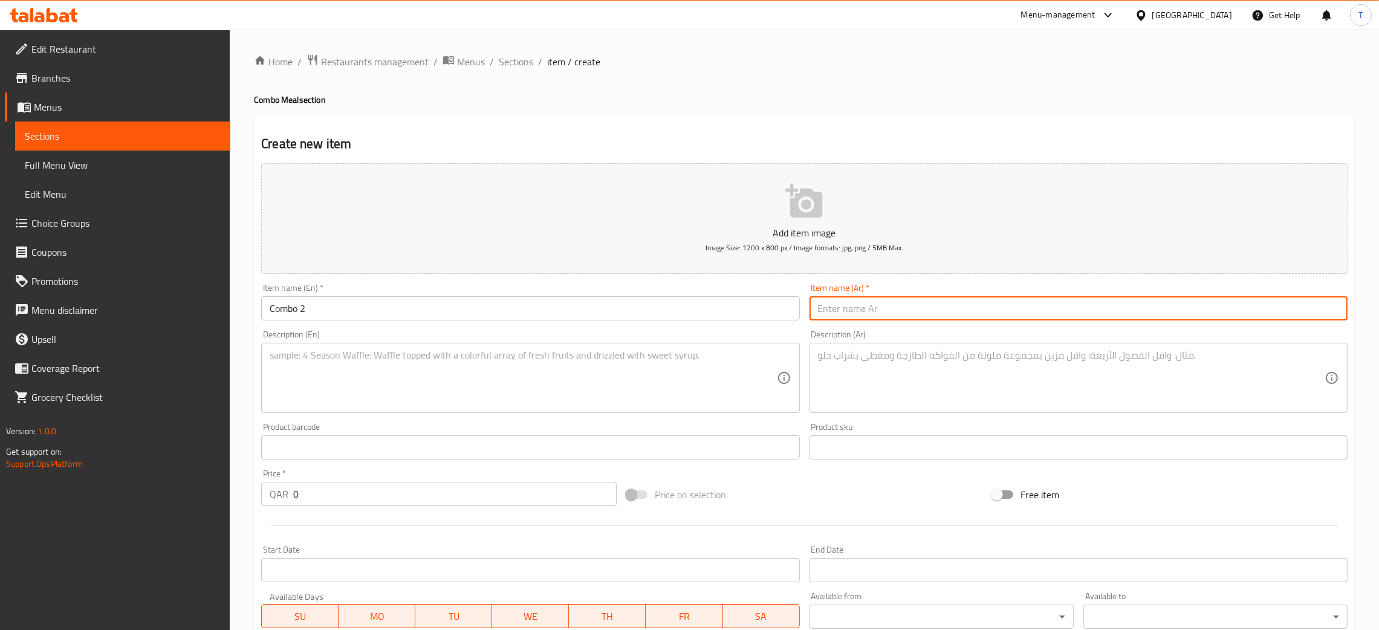
paste input "كومبو 2"
type input "كومبو 2"
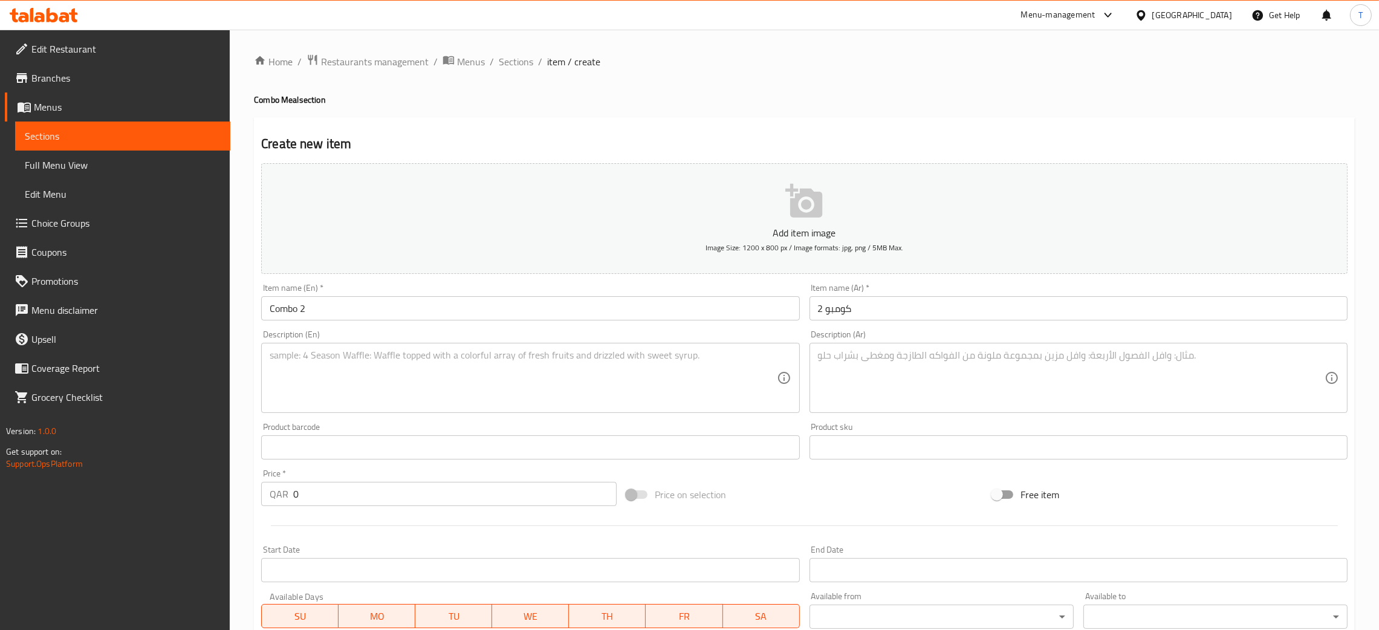
click at [818, 65] on ol "Home / Restaurants management / Menus / Sections / item / create" at bounding box center [804, 62] width 1101 height 16
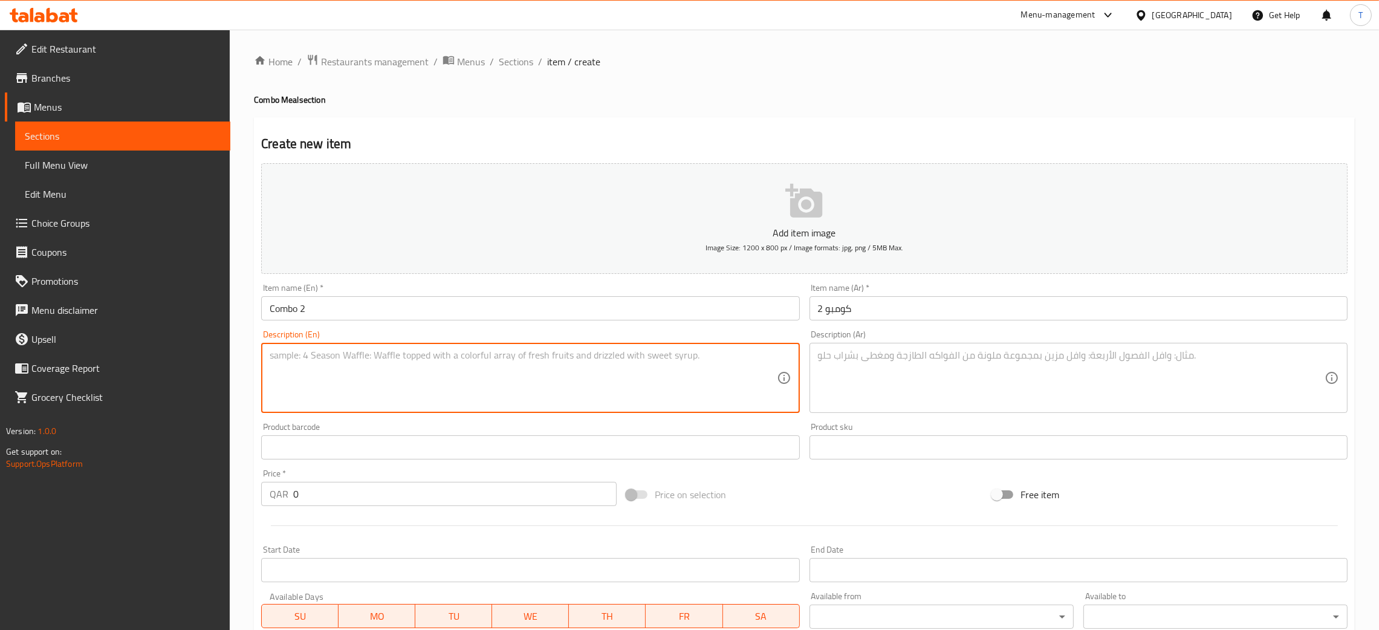
click at [417, 361] on textarea at bounding box center [523, 378] width 507 height 57
paste textarea "Lemon Yoghurt Cake + Cold Brew Lemonade or Peach (16oz)"
click at [271, 368] on textarea "Lemon Yoghurt Cake + Cold Brew Lemonade or Peach (16oz)" at bounding box center [523, 378] width 507 height 57
type textarea "Lemon Yoghurt Cake + Cold Brew Lemonade or Peach (16oz)"
click at [955, 380] on textarea at bounding box center [1071, 378] width 507 height 57
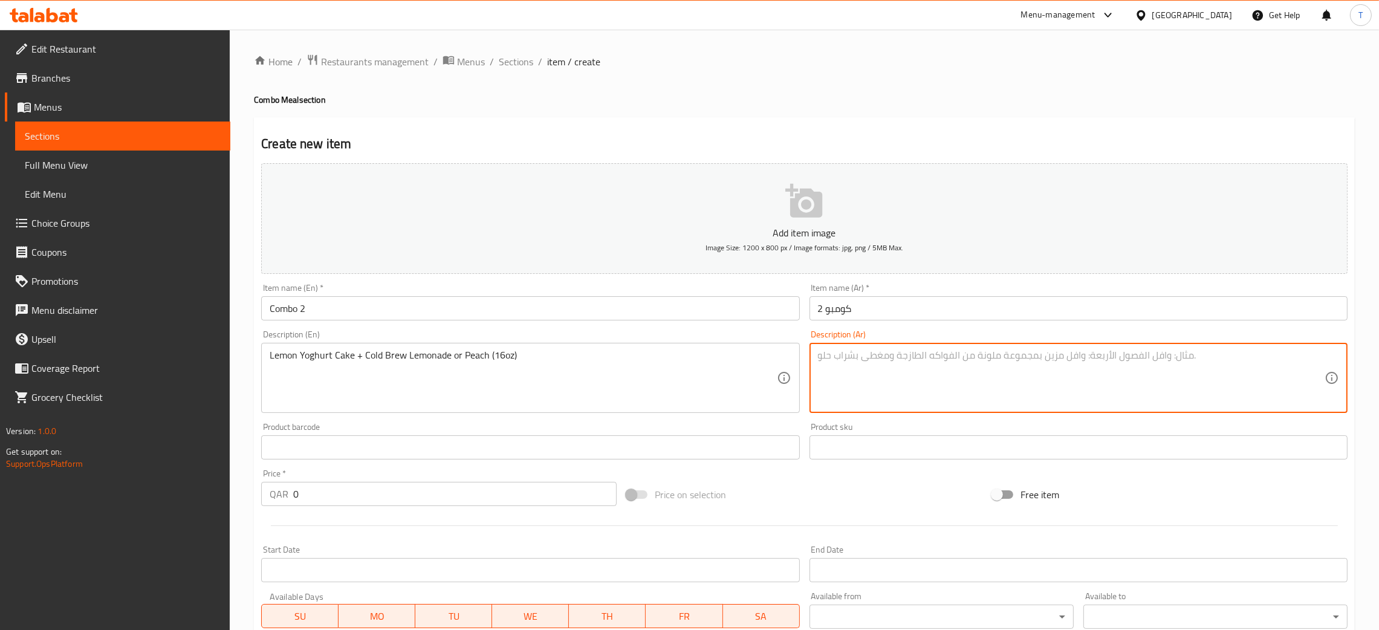
paste textarea "كعكة الزبادي بالليمون + مشروب ليمون بارد أو خوخ (16 أونصة)"
type textarea "كعكة الزبادي بالليمون + مشروب ليمون بارد أو خوخ (16 أونصة)"
click at [939, 426] on div "Product sku Product sku" at bounding box center [1079, 441] width 538 height 37
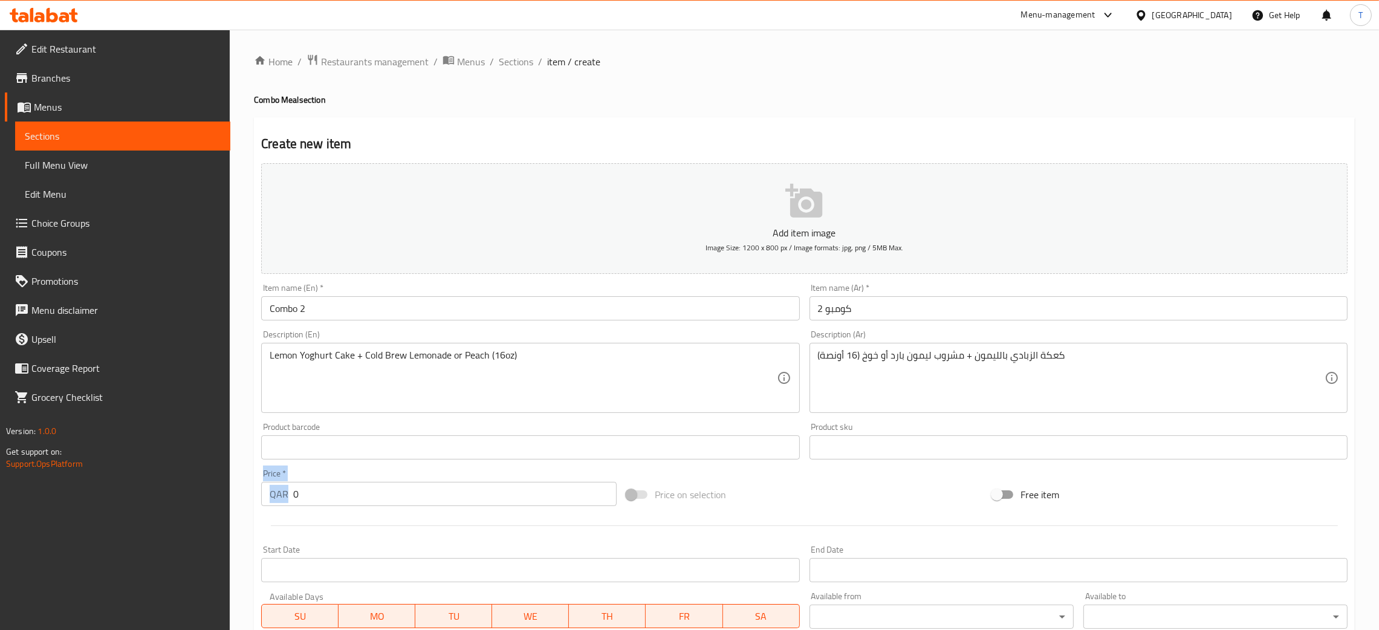
drag, startPoint x: 357, startPoint y: 507, endPoint x: 248, endPoint y: 504, distance: 108.9
click at [246, 507] on div "Home / Restaurants management / Menus / Sections / item / create Combo Meal sec…" at bounding box center [805, 437] width 1150 height 815
click at [285, 496] on p "QAR" at bounding box center [279, 494] width 19 height 15
click at [294, 495] on input "0" at bounding box center [455, 494] width 324 height 24
type input "30"
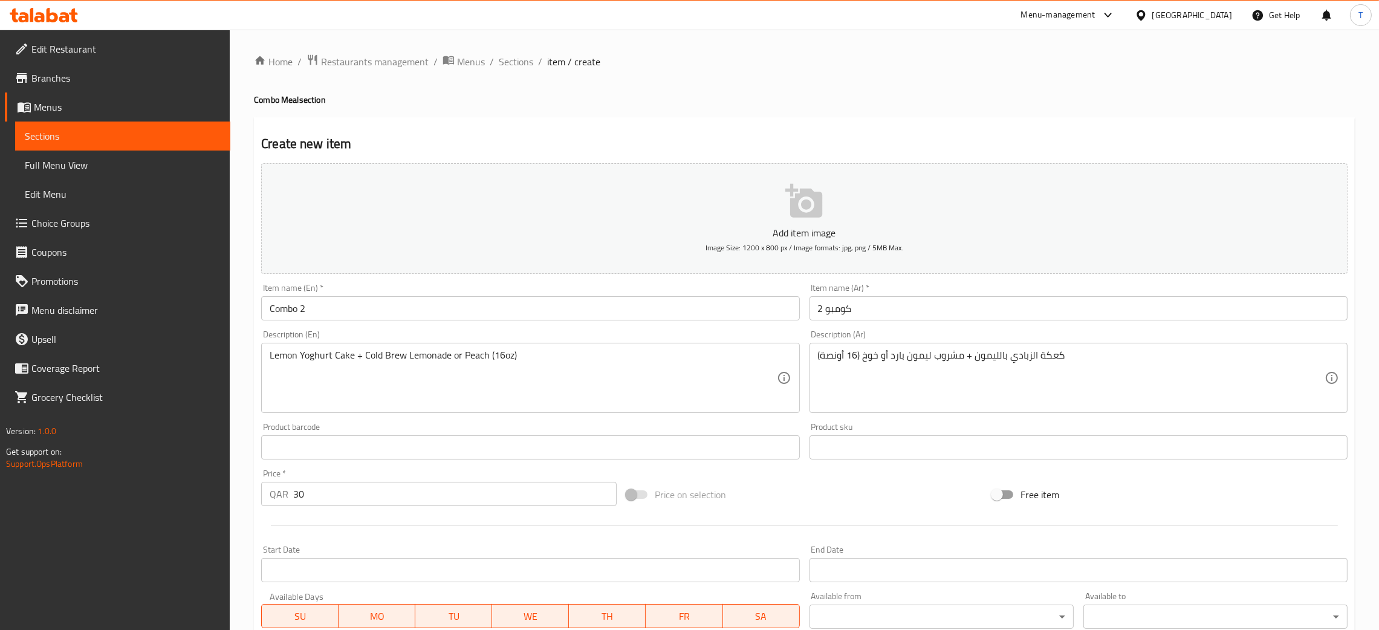
click at [708, 480] on div "Price on selection" at bounding box center [804, 494] width 365 height 33
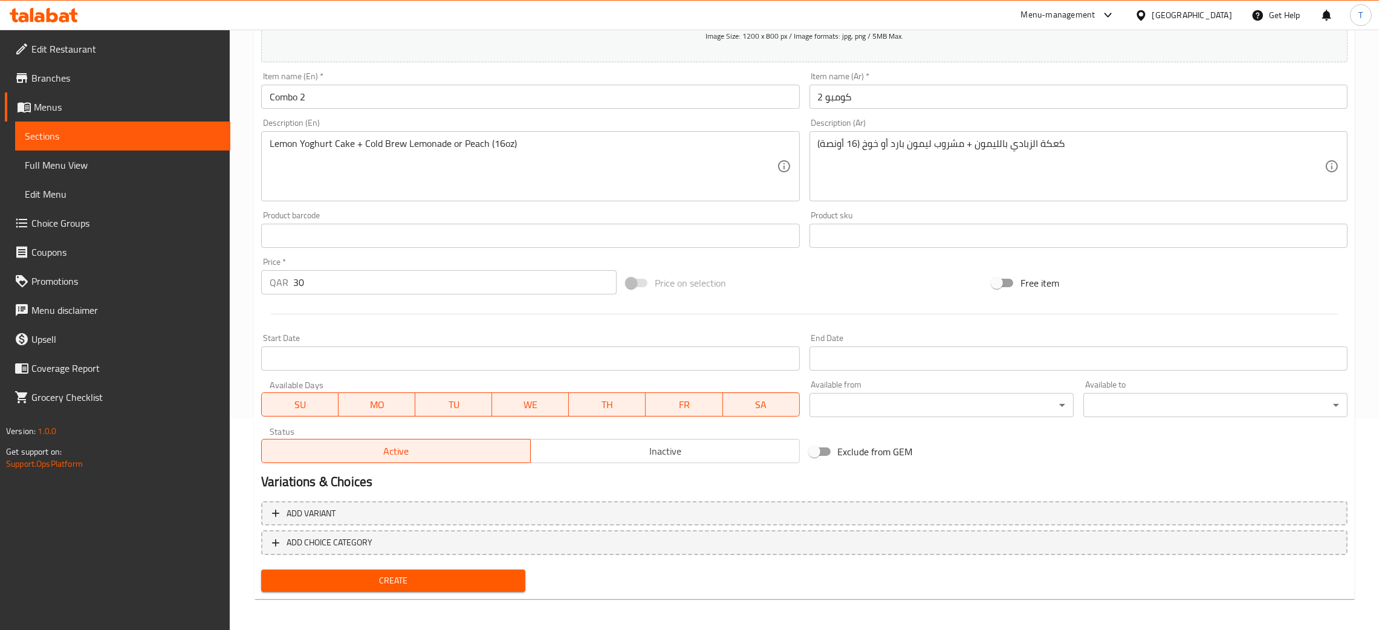
click at [380, 584] on span "Create" at bounding box center [393, 580] width 245 height 15
type input "0"
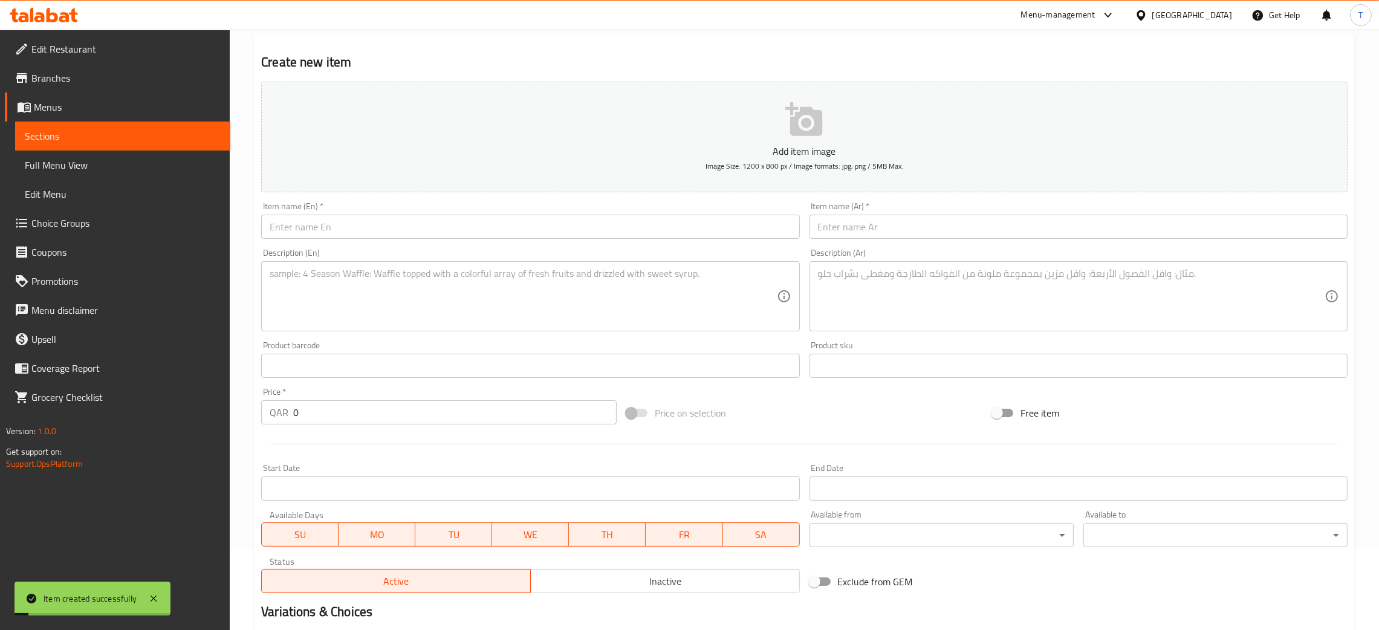
scroll to position [0, 0]
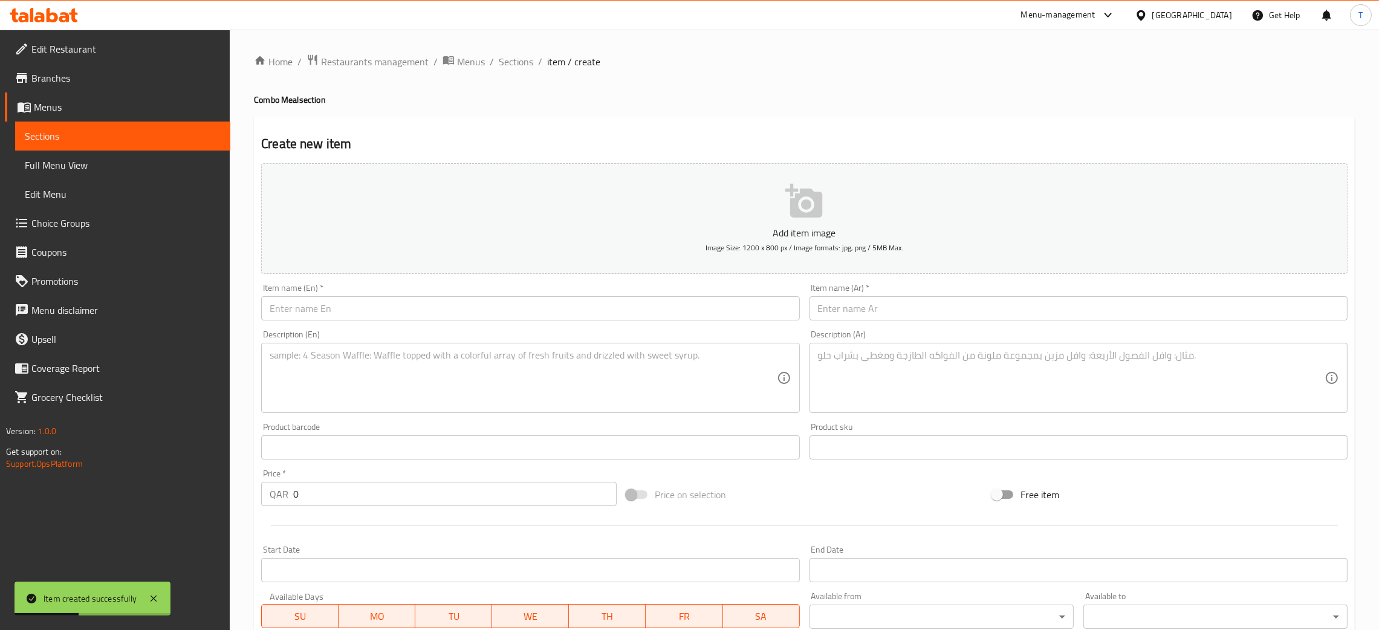
click at [523, 322] on div "Item name (En)   * Item name (En) *" at bounding box center [530, 302] width 548 height 47
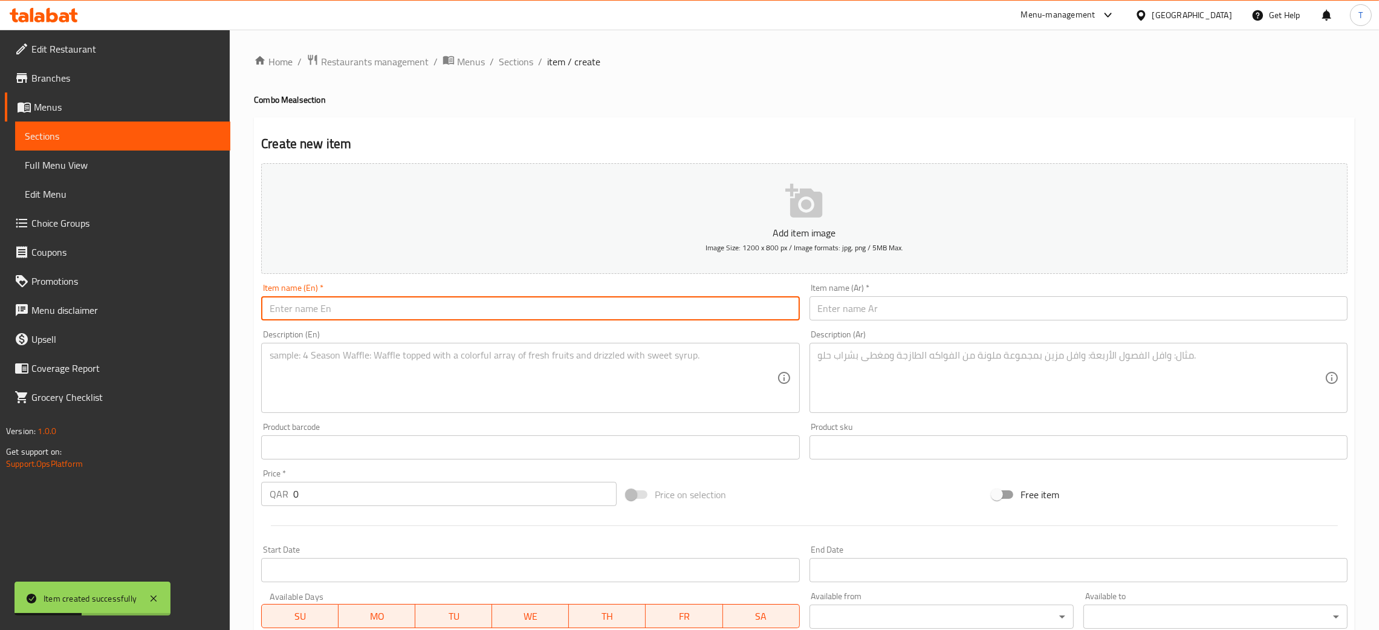
click at [532, 307] on input "text" at bounding box center [530, 308] width 538 height 24
paste input "Combo 3"
type input "Combo 3"
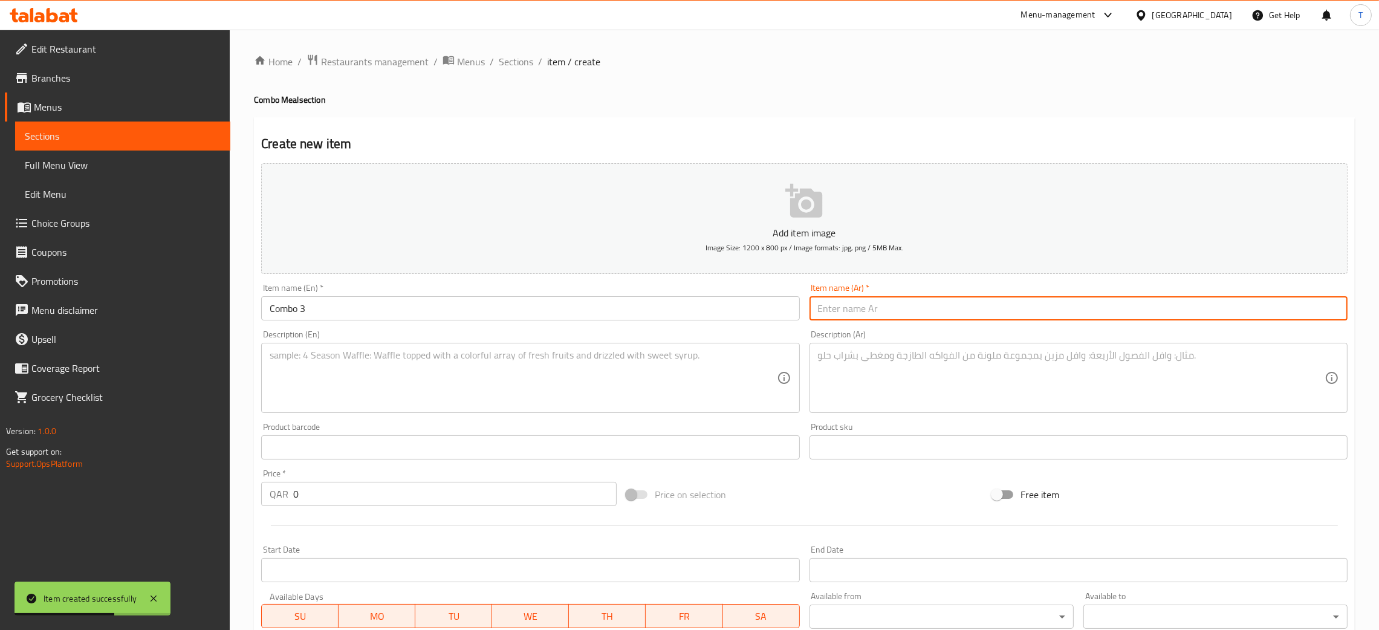
click at [939, 314] on input "text" at bounding box center [1079, 308] width 538 height 24
paste input "كومبو 3"
type input "كومبو 3"
click at [622, 383] on textarea at bounding box center [523, 378] width 507 height 57
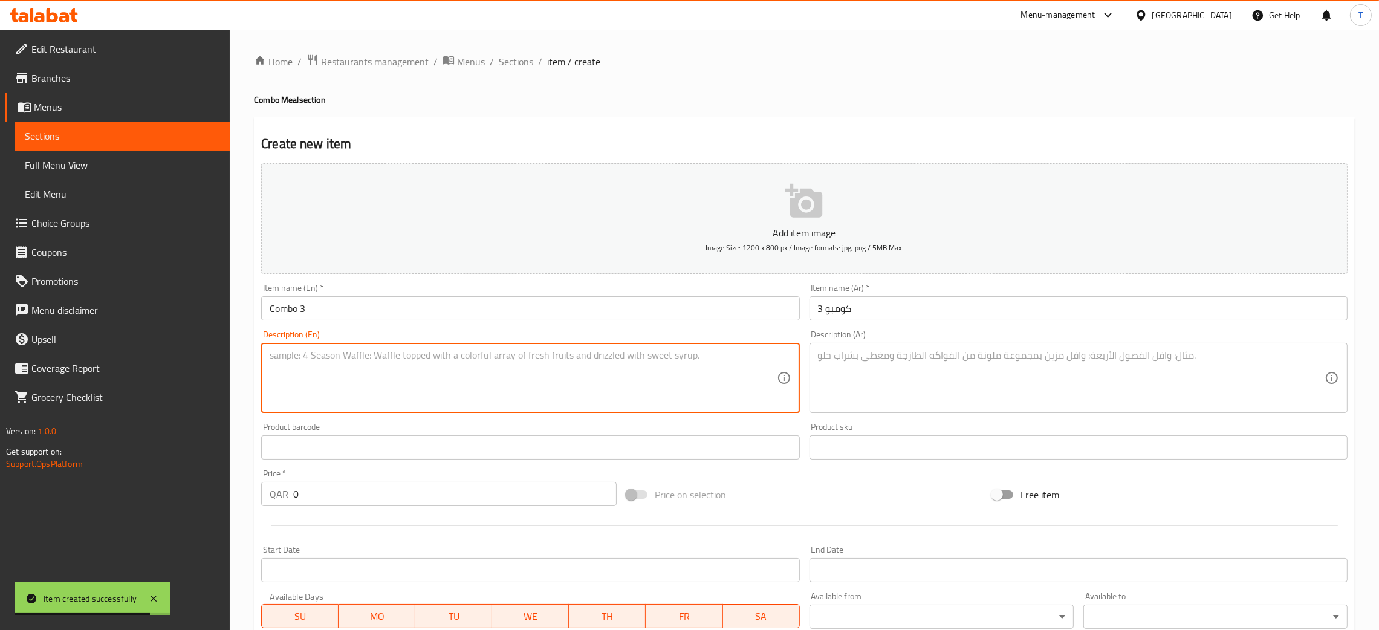
click at [562, 379] on textarea at bounding box center [523, 378] width 507 height 57
paste textarea "Almond Biscotti + Cold Brew Lemonade or Peach (16oz)"
click at [267, 369] on div "Almond Biscotti + Cold Brew Lemonade or Peach (16oz) Description (En)" at bounding box center [530, 378] width 538 height 70
type textarea "Almond Biscotti + Cold Brew Lemonade or Peach (16oz)"
click at [917, 347] on div "Description (Ar)" at bounding box center [1079, 378] width 538 height 70
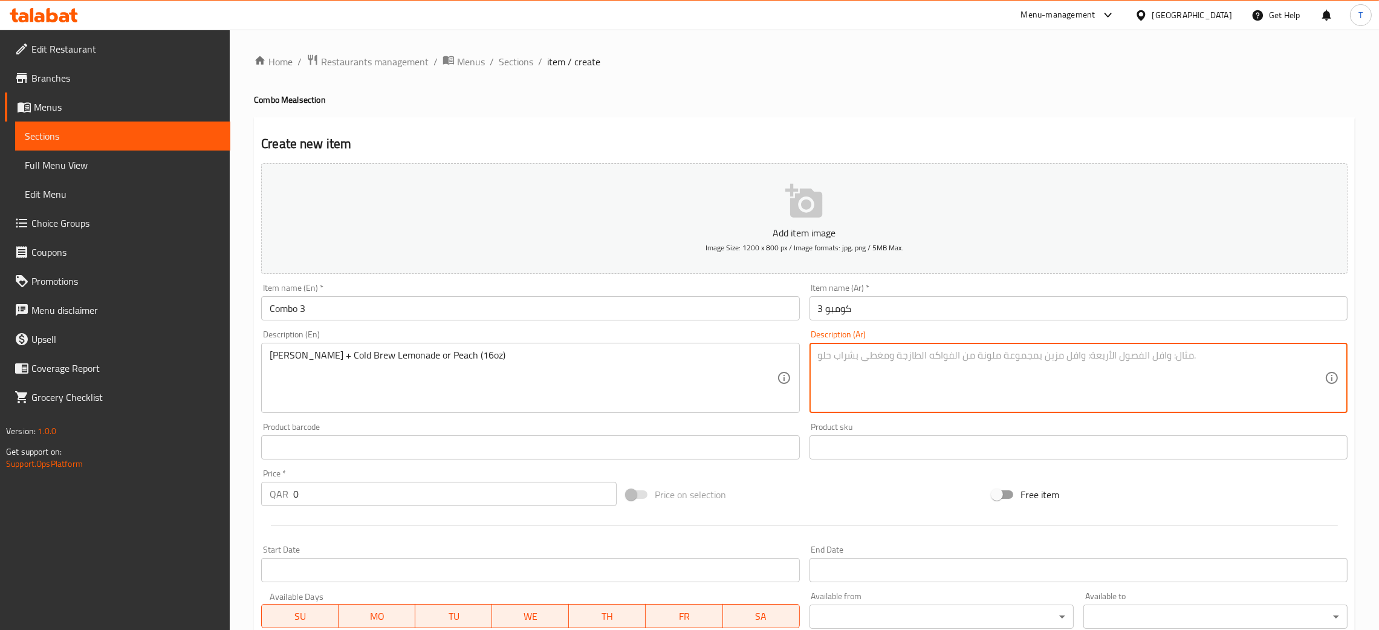
paste textarea "بسكويت اللوز + مشروب بارد بالليمون أو الخوخ (16 أونصة)"
type textarea "بسكويت اللوز + مشروب بارد بالليمون أو الخوخ (16 أونصة)"
click at [772, 335] on div "Description (En) Almond Biscotti + Cold Brew Lemonade or Peach (16oz) Descripti…" at bounding box center [530, 371] width 538 height 83
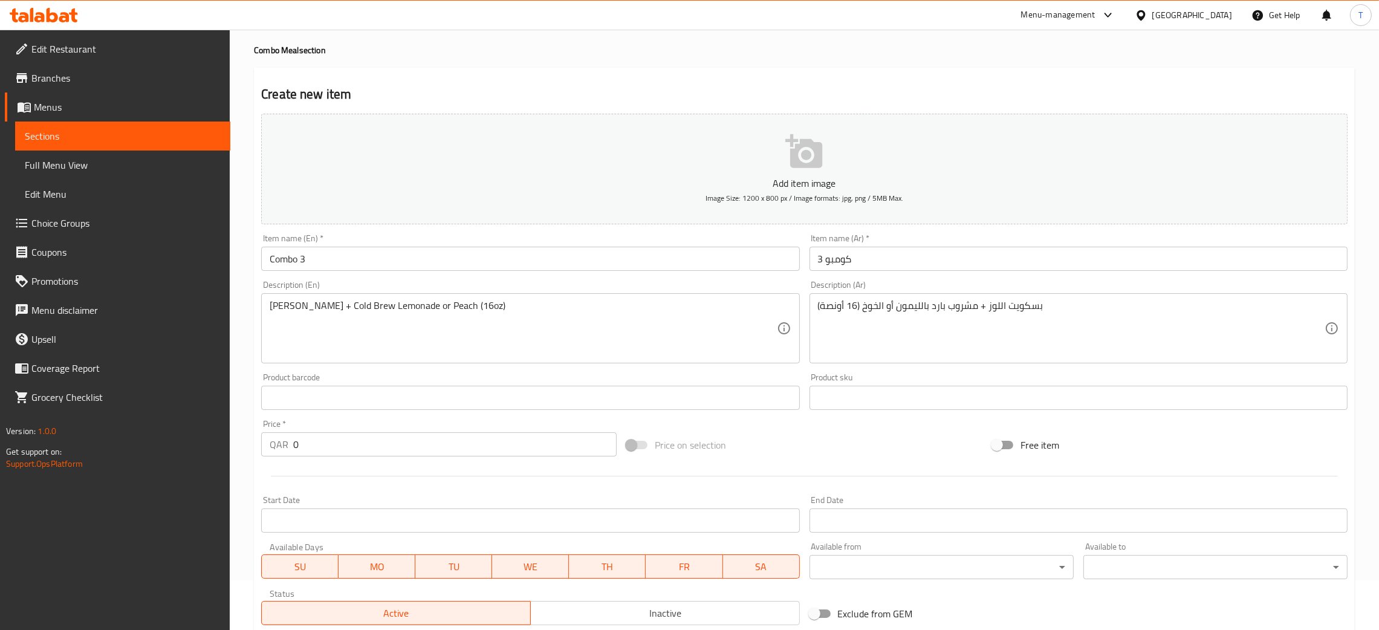
scroll to position [91, 0]
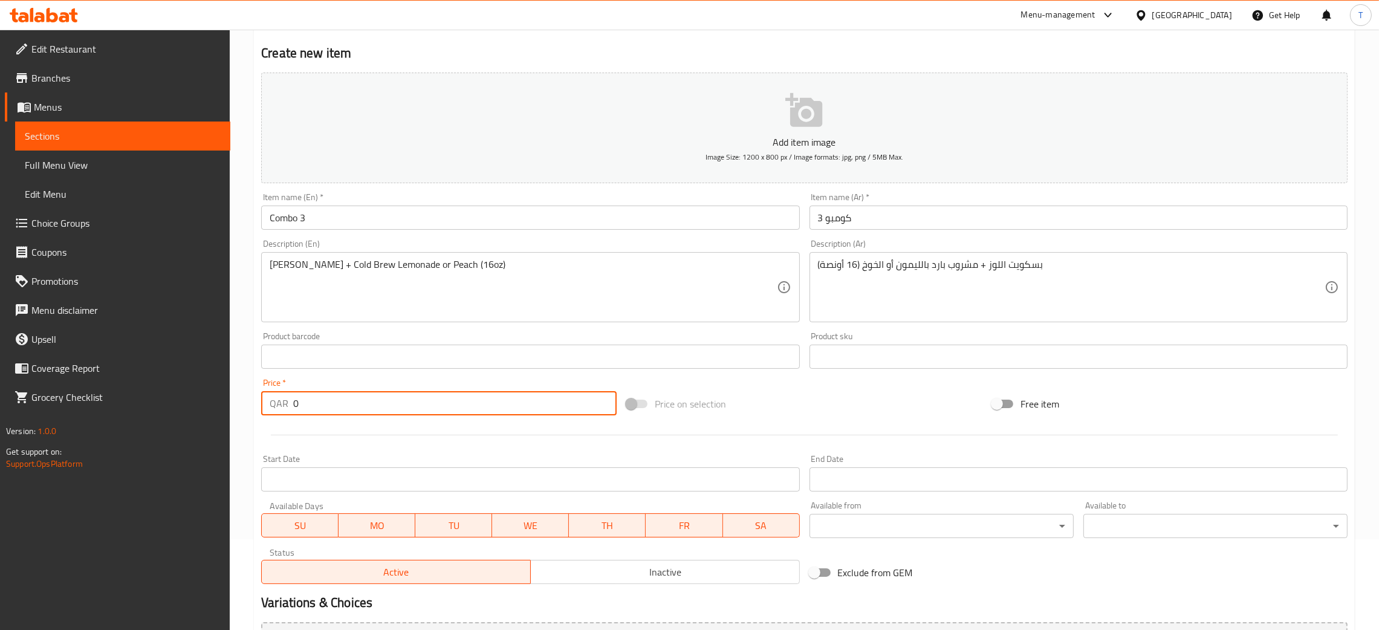
drag, startPoint x: 319, startPoint y: 399, endPoint x: 223, endPoint y: 398, distance: 95.5
click at [224, 398] on div "Edit Restaurant Branches Menus Sections Full Menu View Edit Menu Choice Groups …" at bounding box center [689, 346] width 1379 height 815
type input "25"
click at [919, 451] on div "End Date End Date" at bounding box center [1079, 473] width 548 height 47
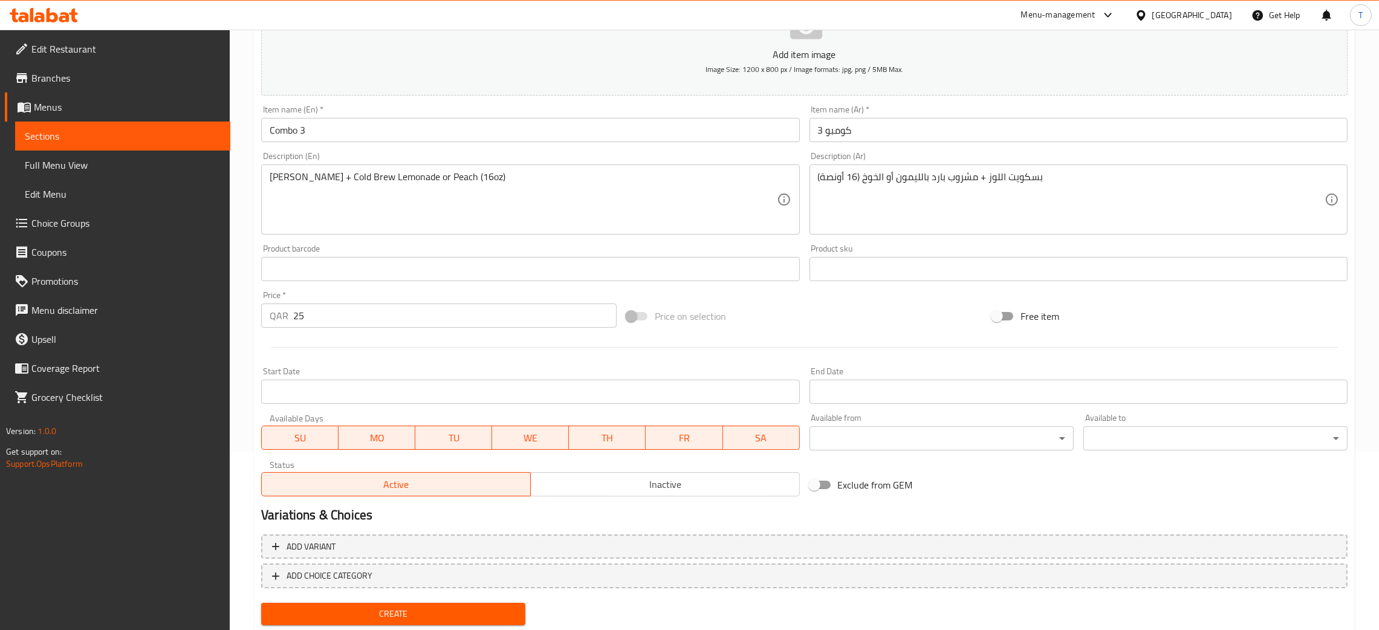
scroll to position [212, 0]
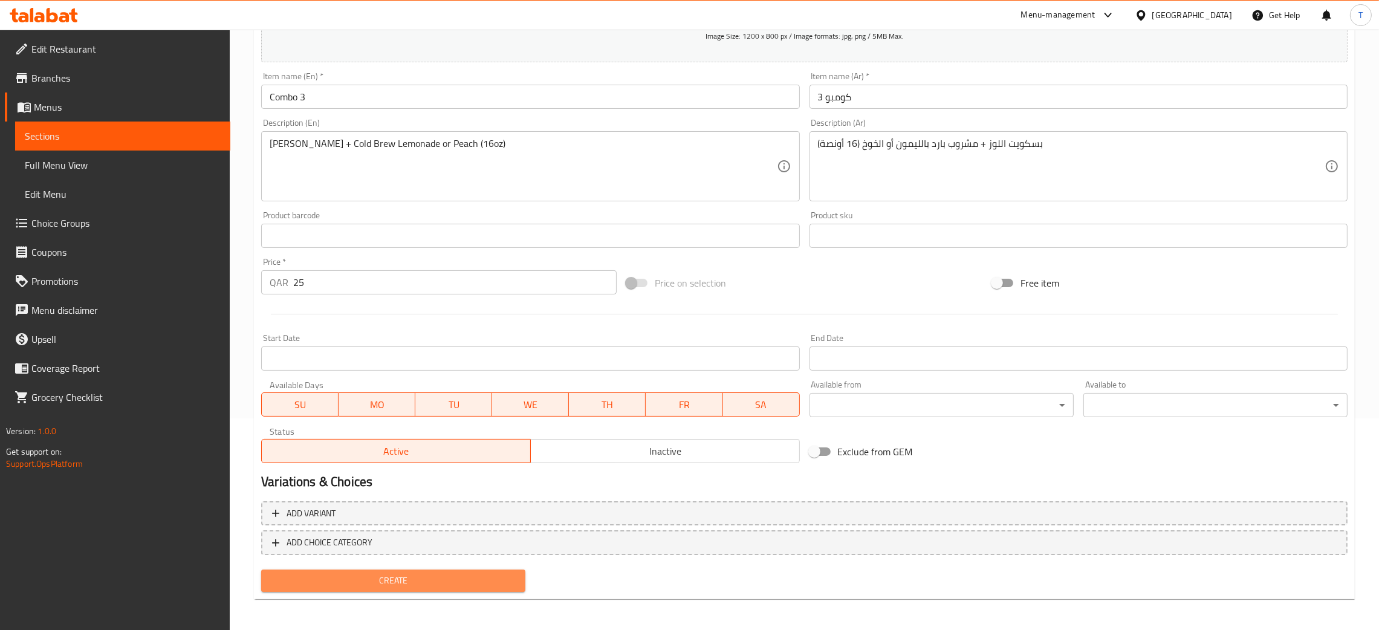
click at [432, 573] on span "Create" at bounding box center [393, 580] width 245 height 15
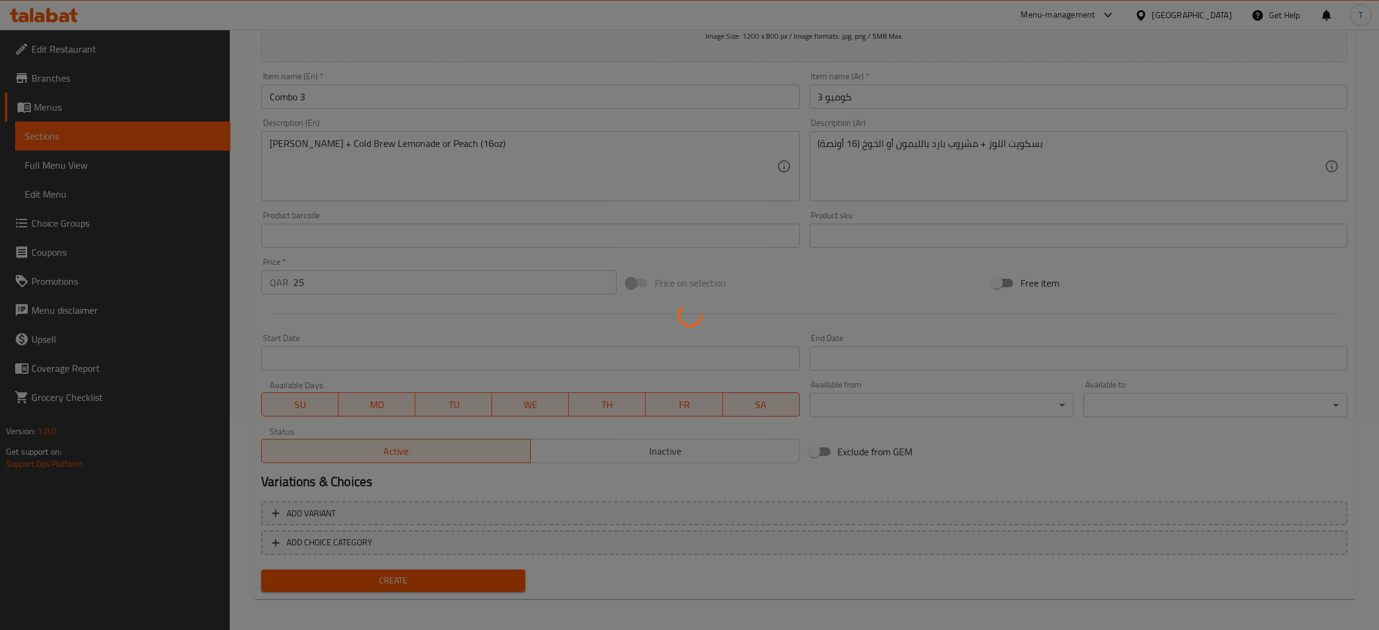
type input "0"
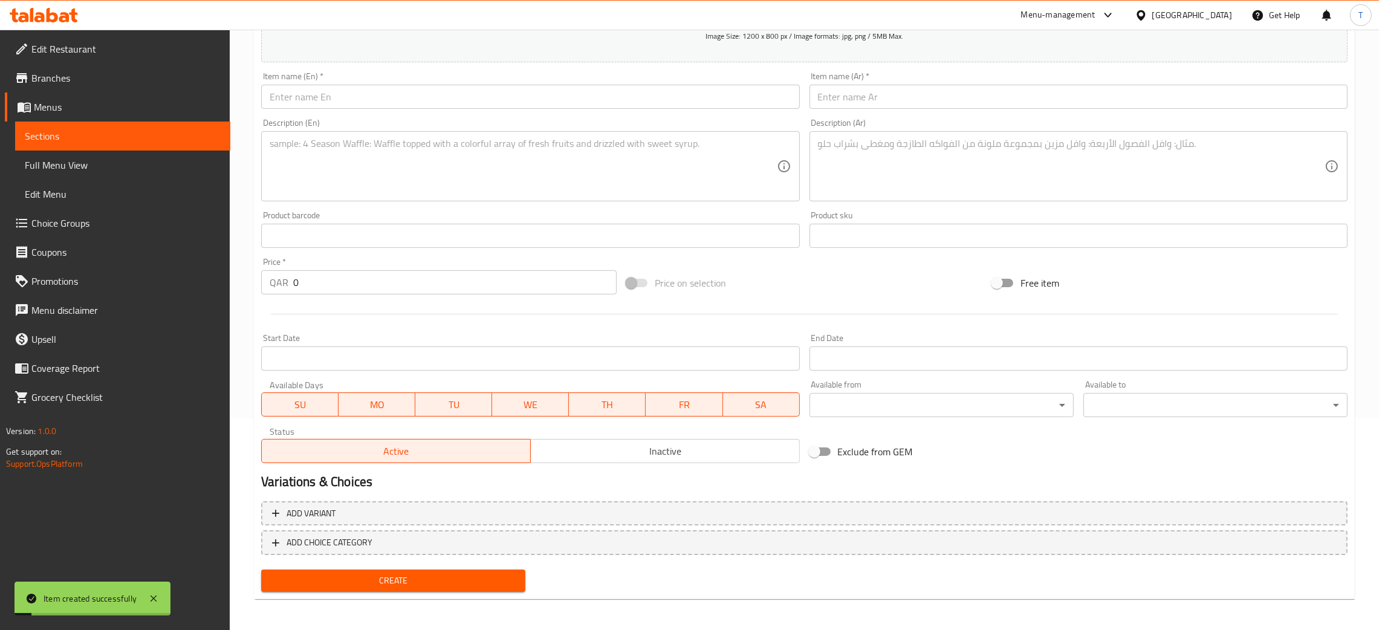
click at [473, 93] on input "text" at bounding box center [530, 97] width 538 height 24
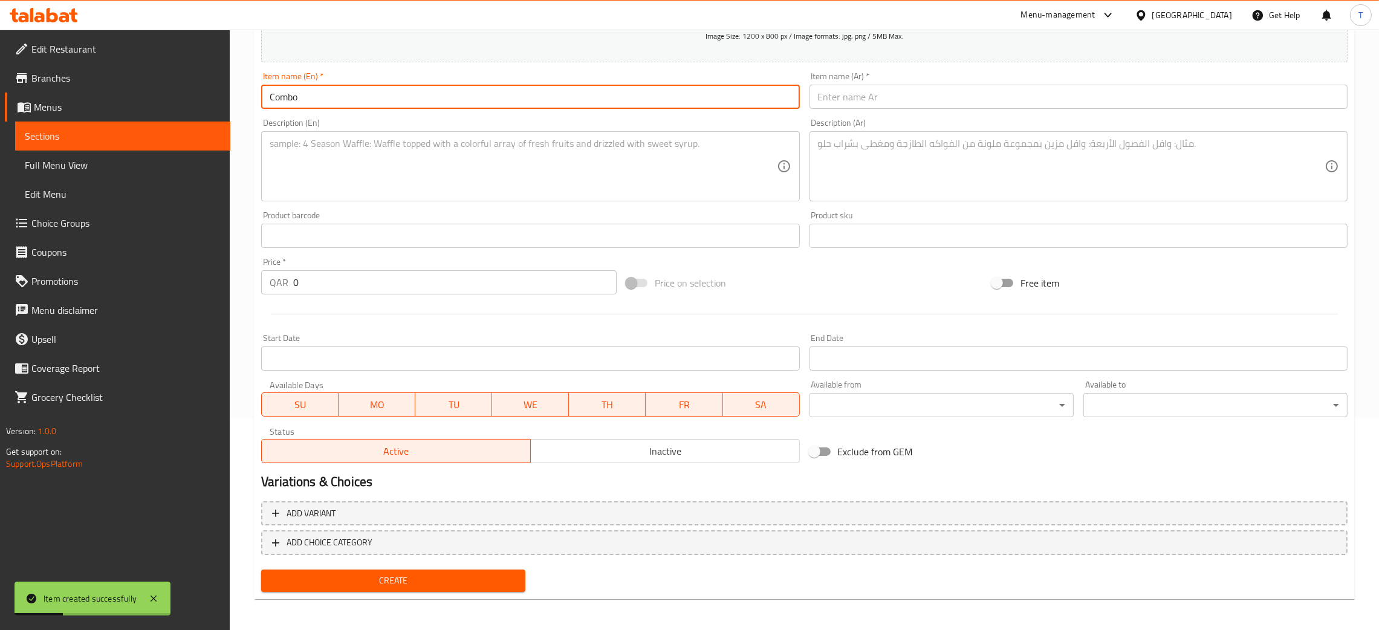
type input "Combo 4"
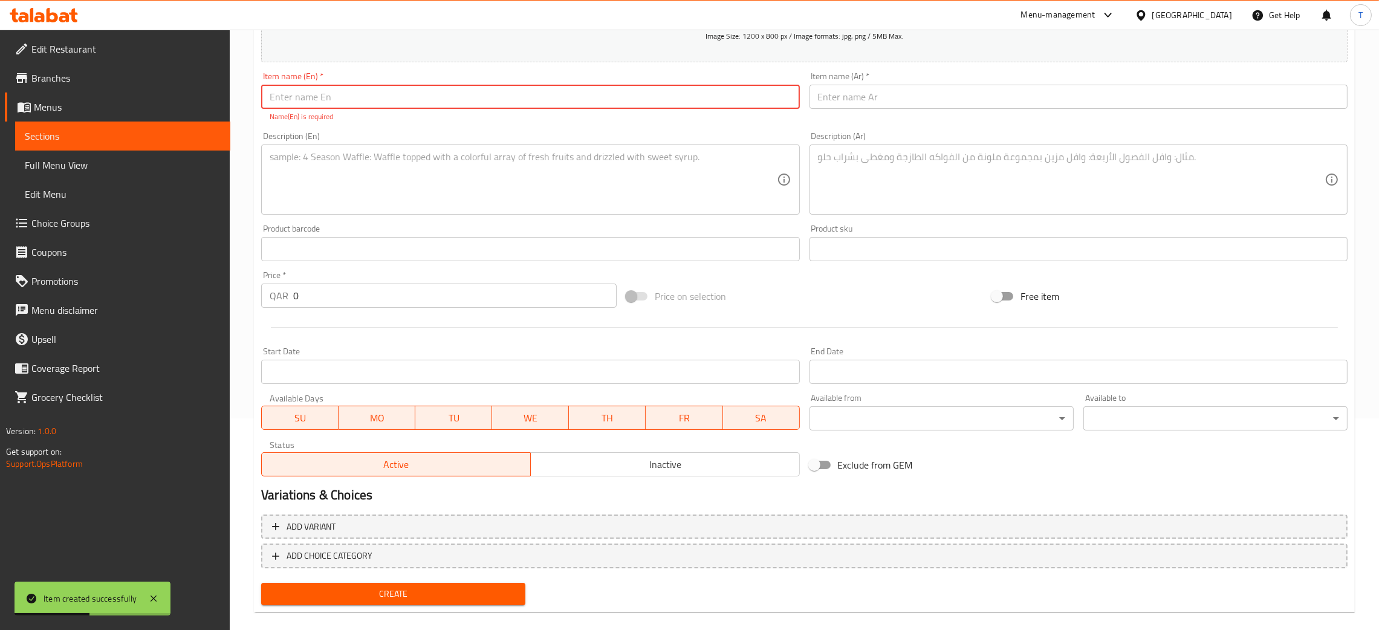
paste input "Combo 4"
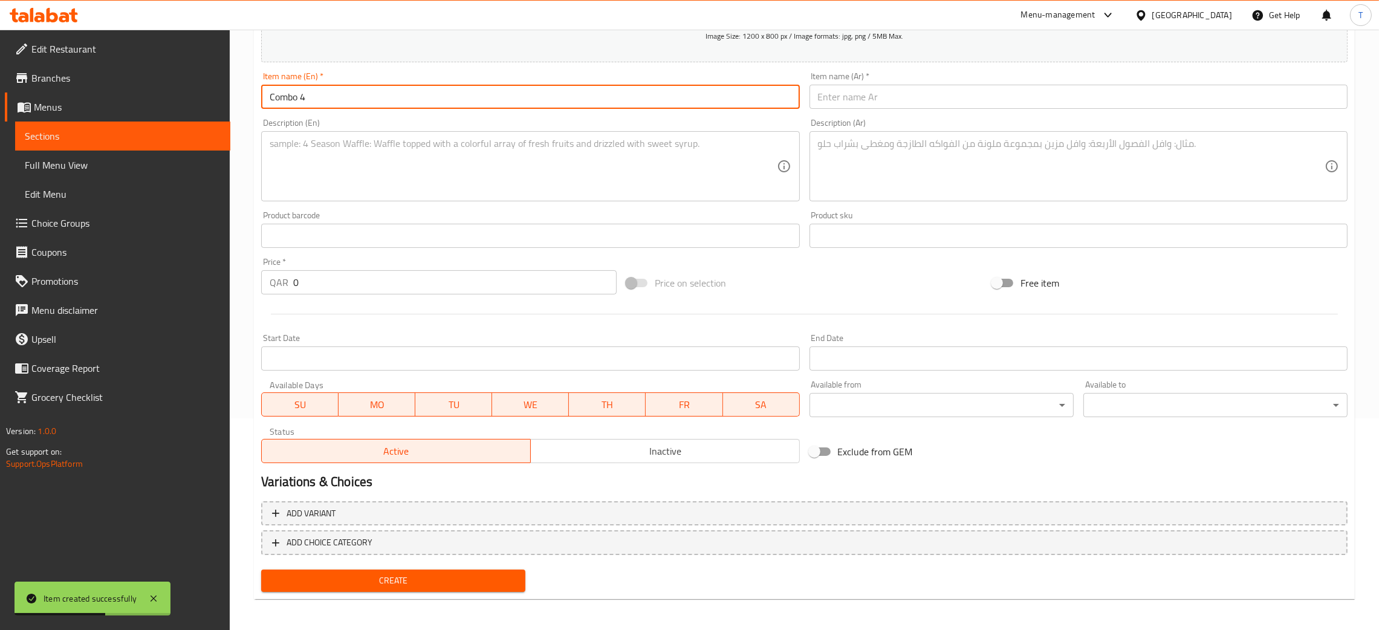
type input "Combo 4"
click at [916, 109] on div "Item name (Ar)   * Item name (Ar) *" at bounding box center [1079, 90] width 548 height 47
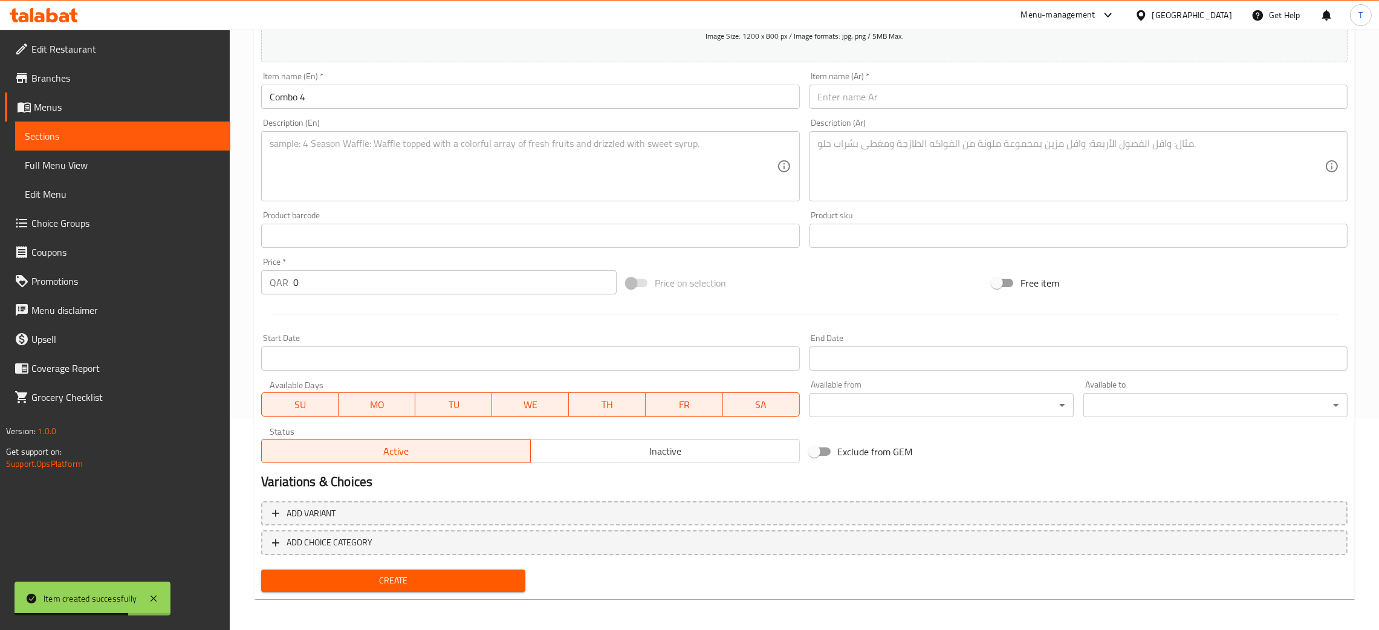
click at [919, 97] on input "text" at bounding box center [1079, 97] width 538 height 24
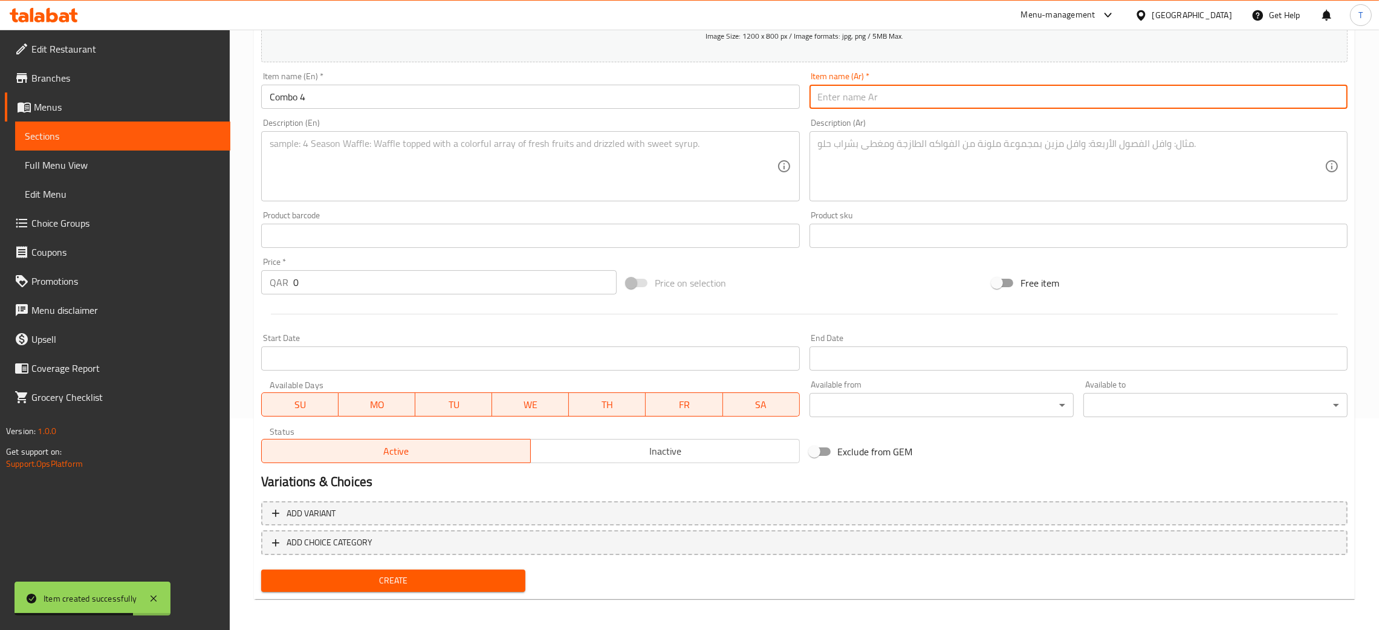
type input "v"
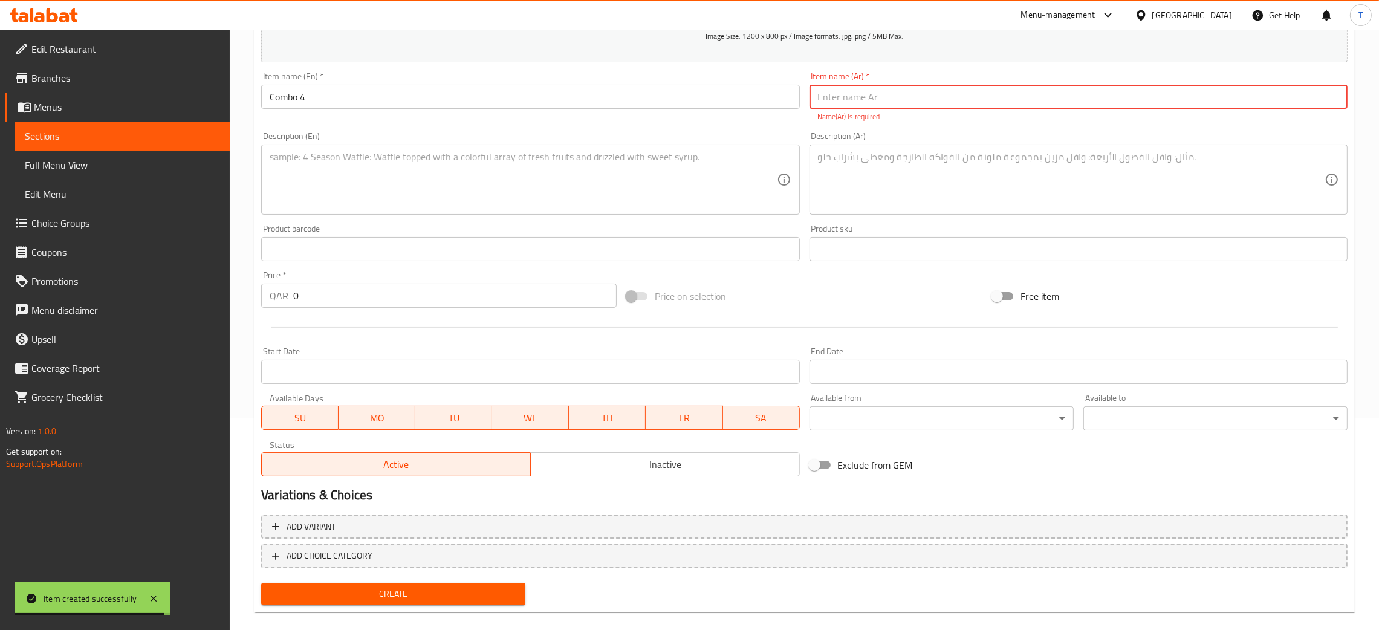
paste input "كومبو 4"
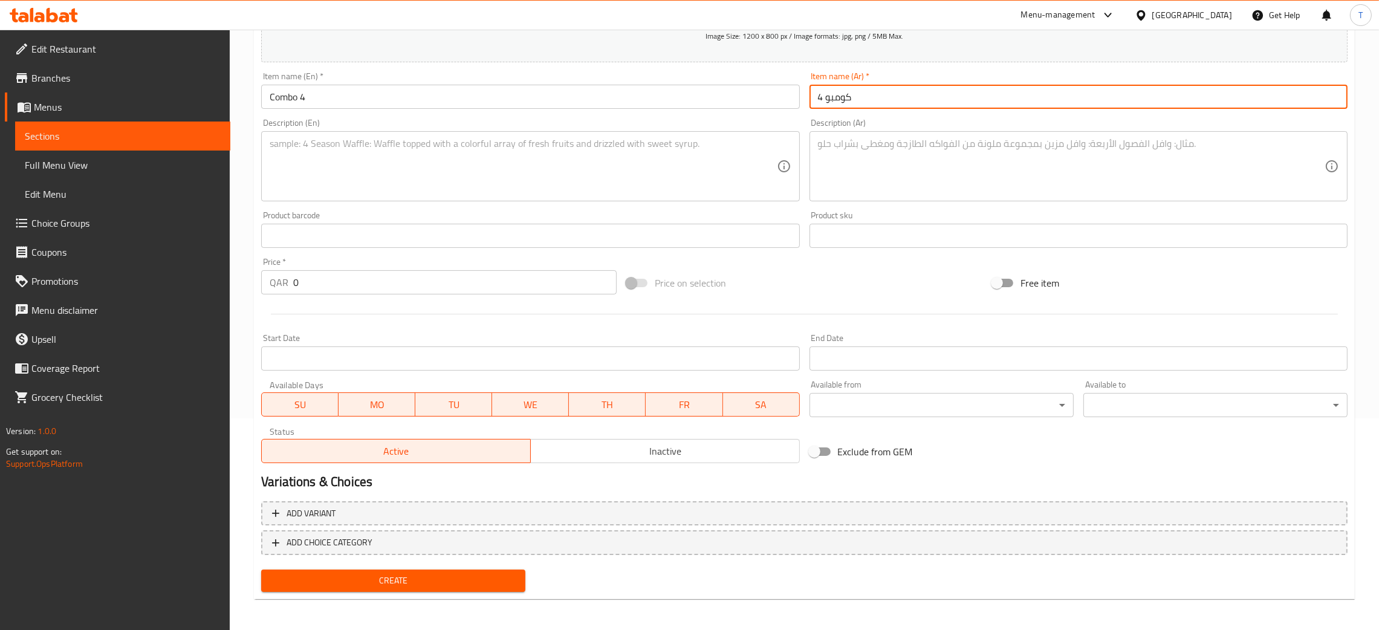
type input "كومبو 4"
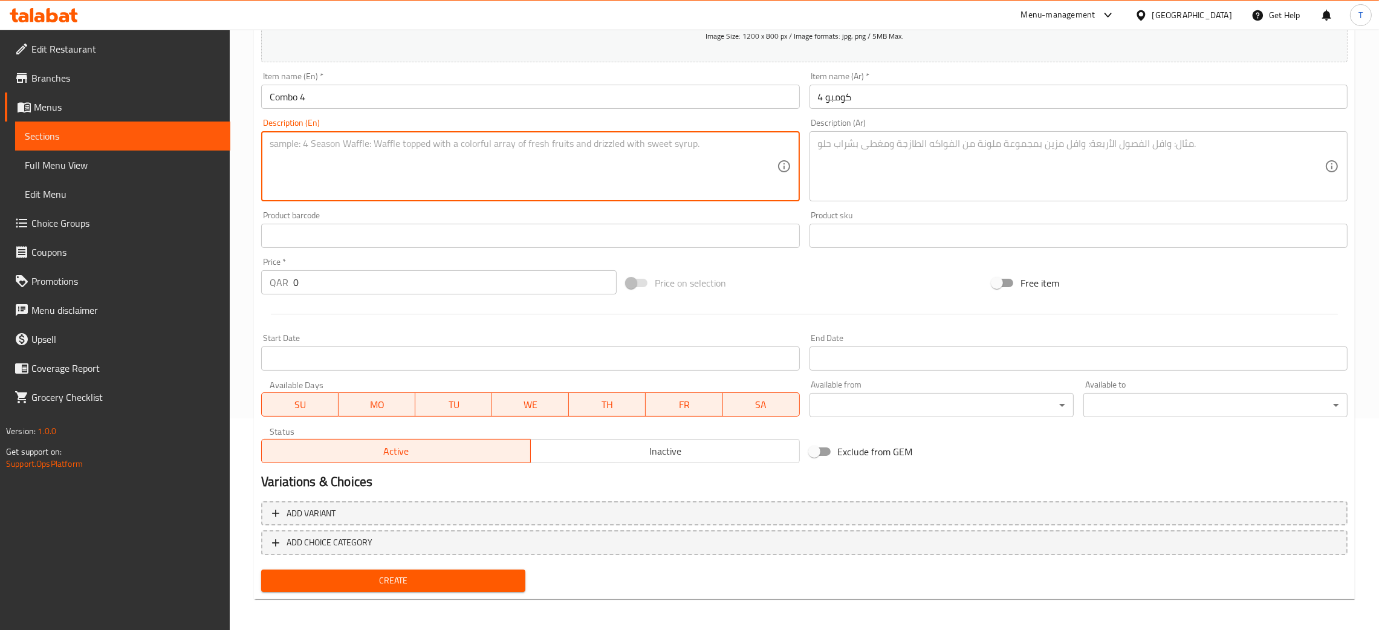
click at [601, 176] on textarea at bounding box center [523, 166] width 507 height 57
paste textarea "Gluten Free Matcha Cheesecake + Cold Brew Lemonade or Peach"
click at [270, 157] on textarea "Gluten Free Matcha Cheesecake + Cold Brew Lemonade or Peach" at bounding box center [523, 166] width 507 height 57
type textarea "Gluten Free Matcha Cheesecake + Cold Brew Lemonade or Peach"
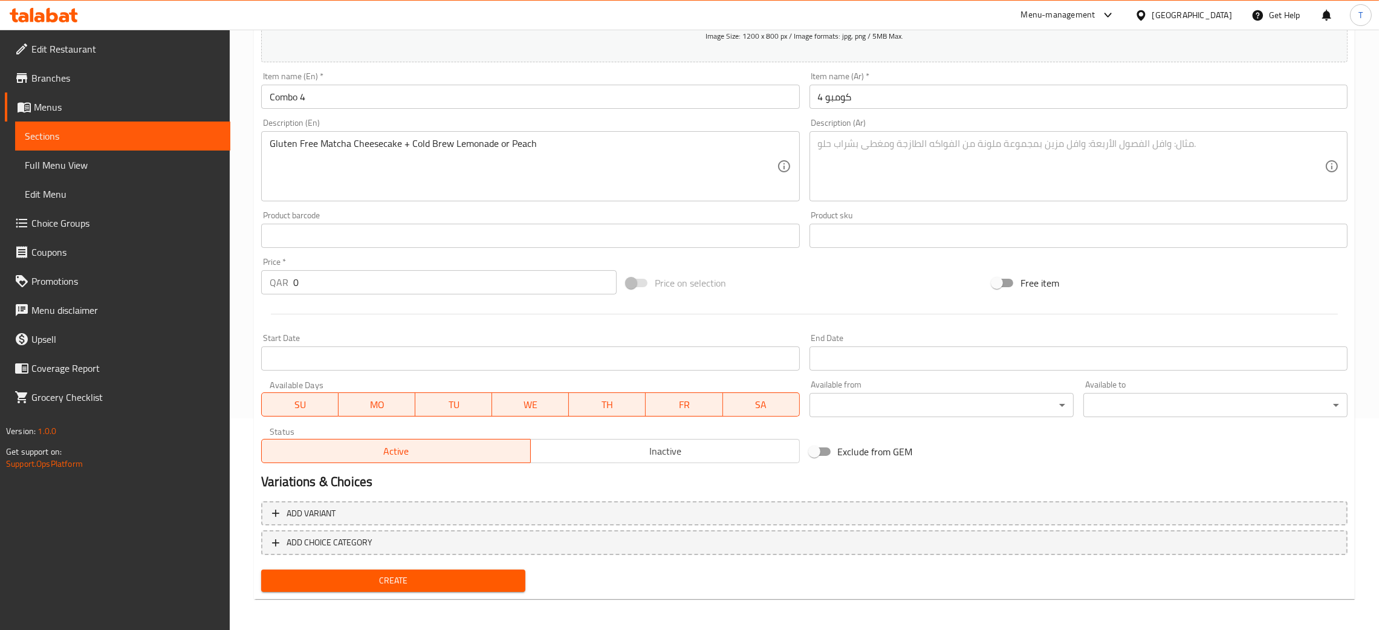
click at [938, 198] on div "Description (Ar)" at bounding box center [1079, 166] width 538 height 70
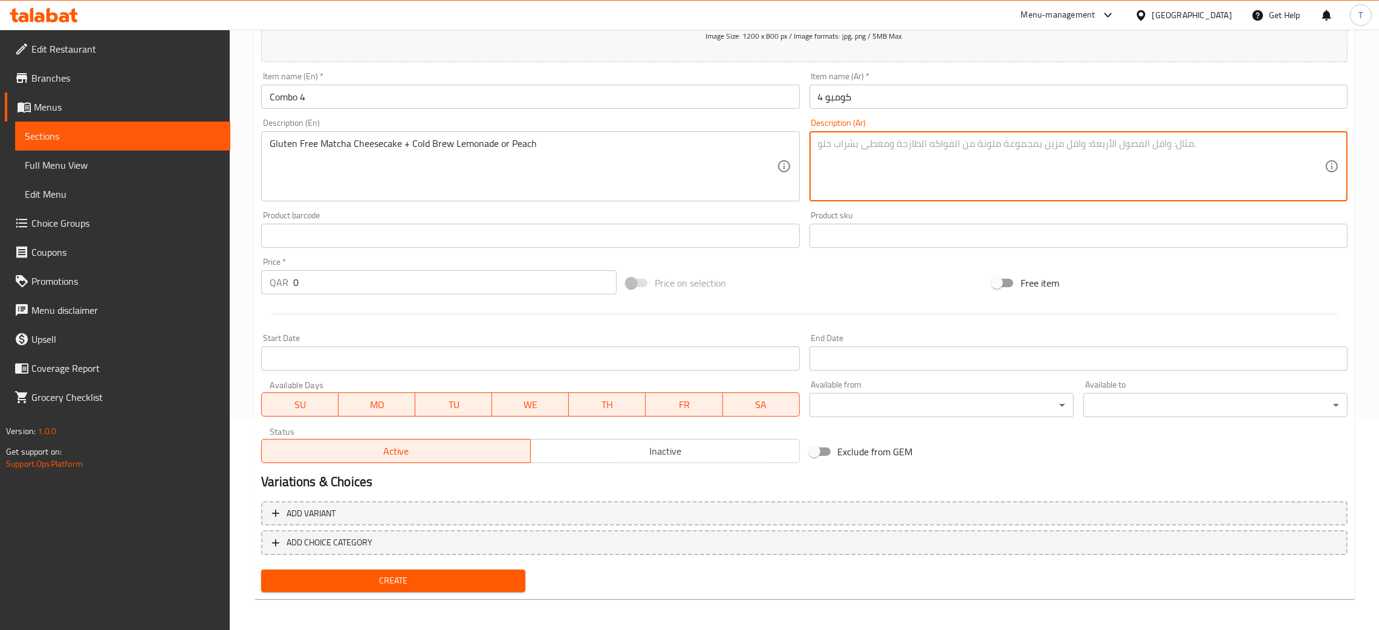
paste textarea "تشيز كيك ماتشا خالي من الغلوتين + ليموناضة باردة أو خوخ"
type textarea "تشيز كيك ماتشا خالي من الغلوتين + ليموناضة باردة أو خوخ"
click at [865, 121] on div "Description (Ar) تشيز كيك ماتشا خالي من الغلوتين + ليموناضة باردة أو خوخ Descri…" at bounding box center [1079, 160] width 538 height 83
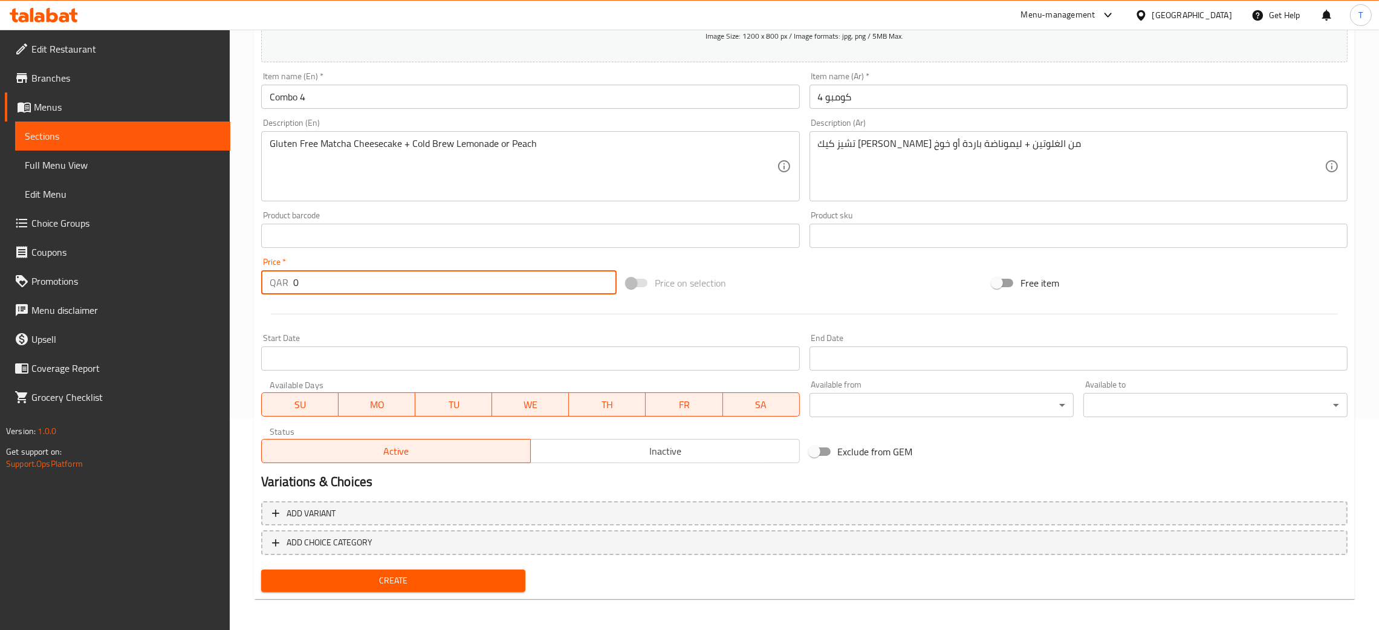
click at [322, 281] on input "0" at bounding box center [455, 282] width 324 height 24
click at [287, 281] on p "QAR" at bounding box center [279, 282] width 19 height 15
click at [295, 282] on input "0" at bounding box center [455, 282] width 324 height 24
type input "40"
click at [859, 261] on div "Add item image Image Size: 1200 x 800 px / Image formats: jpg, png / 5MB Max. I…" at bounding box center [804, 207] width 1096 height 521
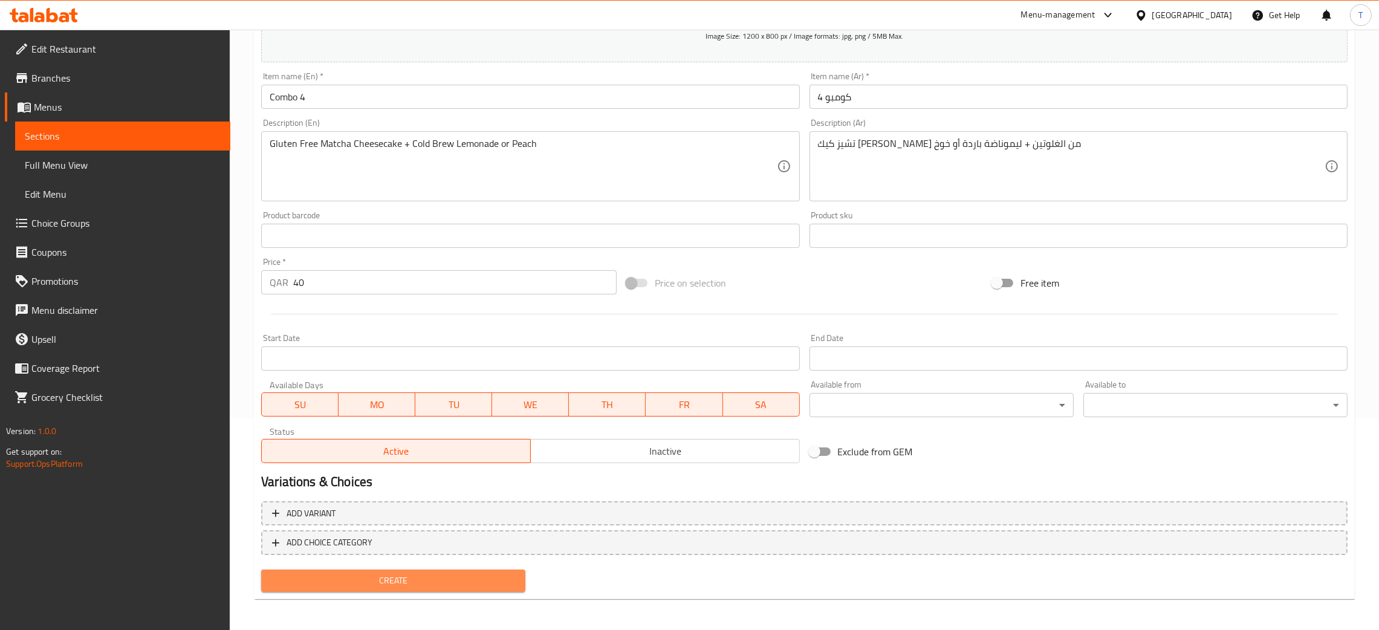
click at [426, 573] on span "Create" at bounding box center [393, 580] width 245 height 15
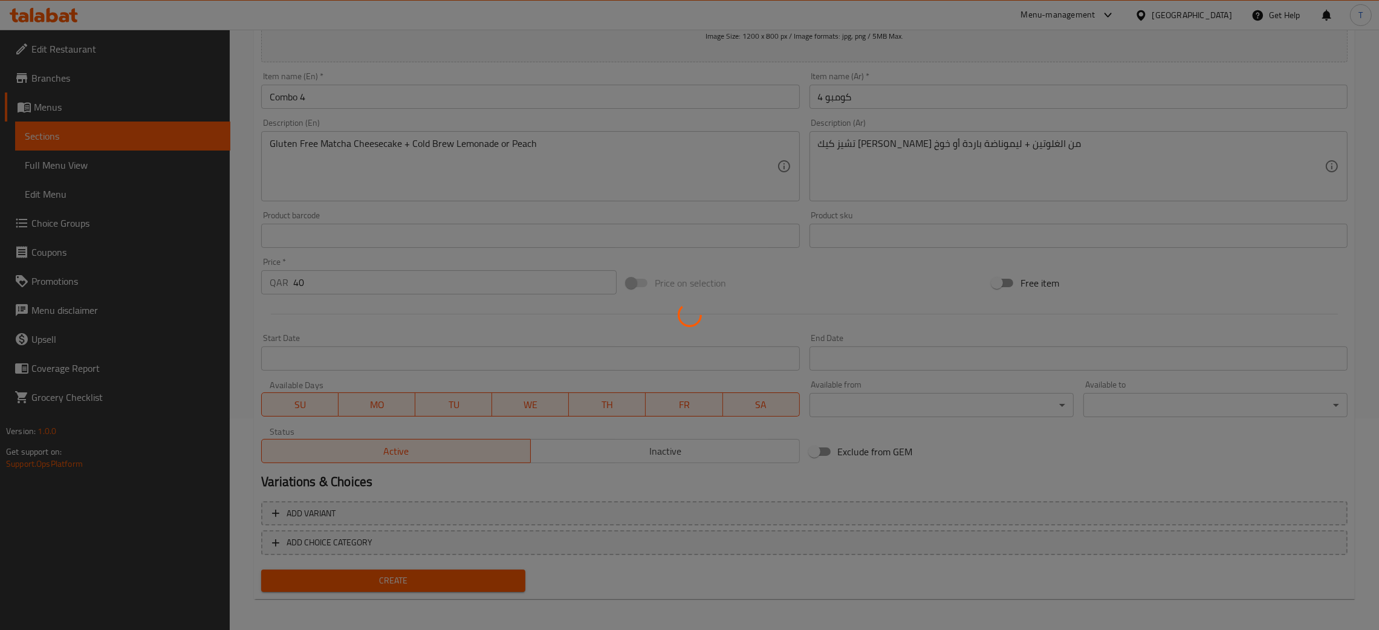
type input "0"
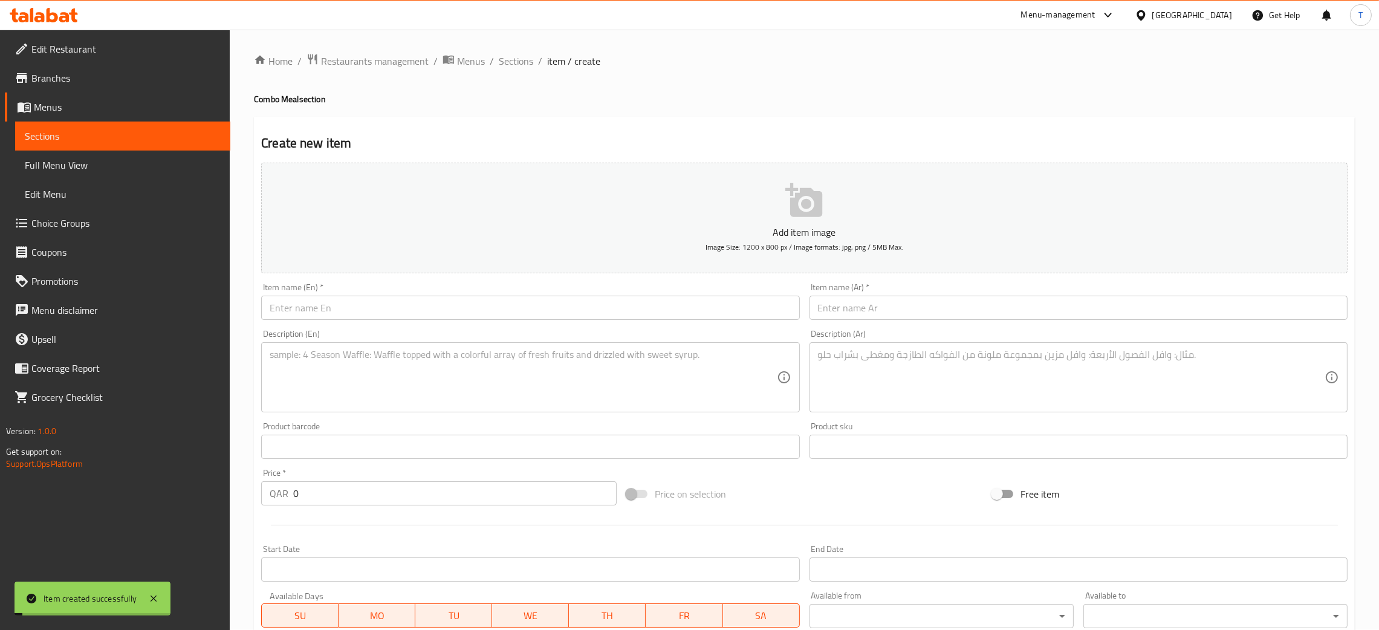
scroll to position [0, 0]
click at [515, 71] on div "Home / Restaurants management / Menus / Sections / item / create Combo Meal sec…" at bounding box center [804, 437] width 1101 height 767
click at [521, 59] on span "Sections" at bounding box center [516, 61] width 34 height 15
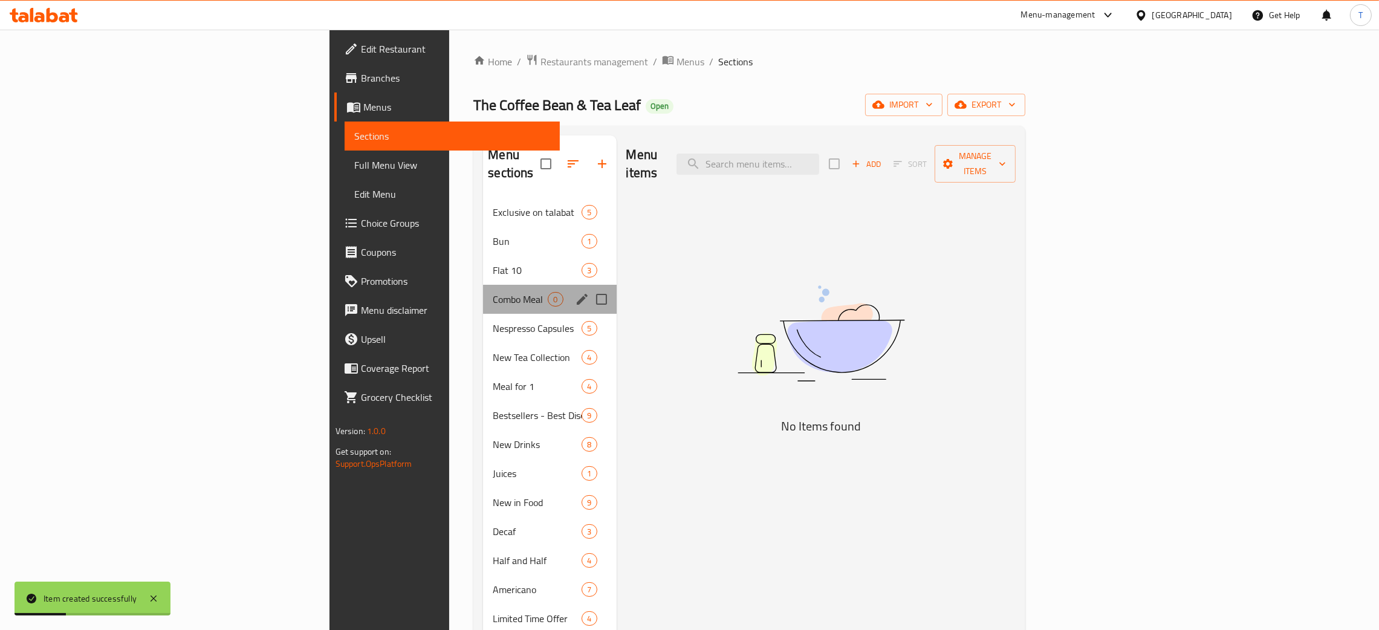
click at [483, 285] on div "Combo Meal 0" at bounding box center [549, 299] width 133 height 29
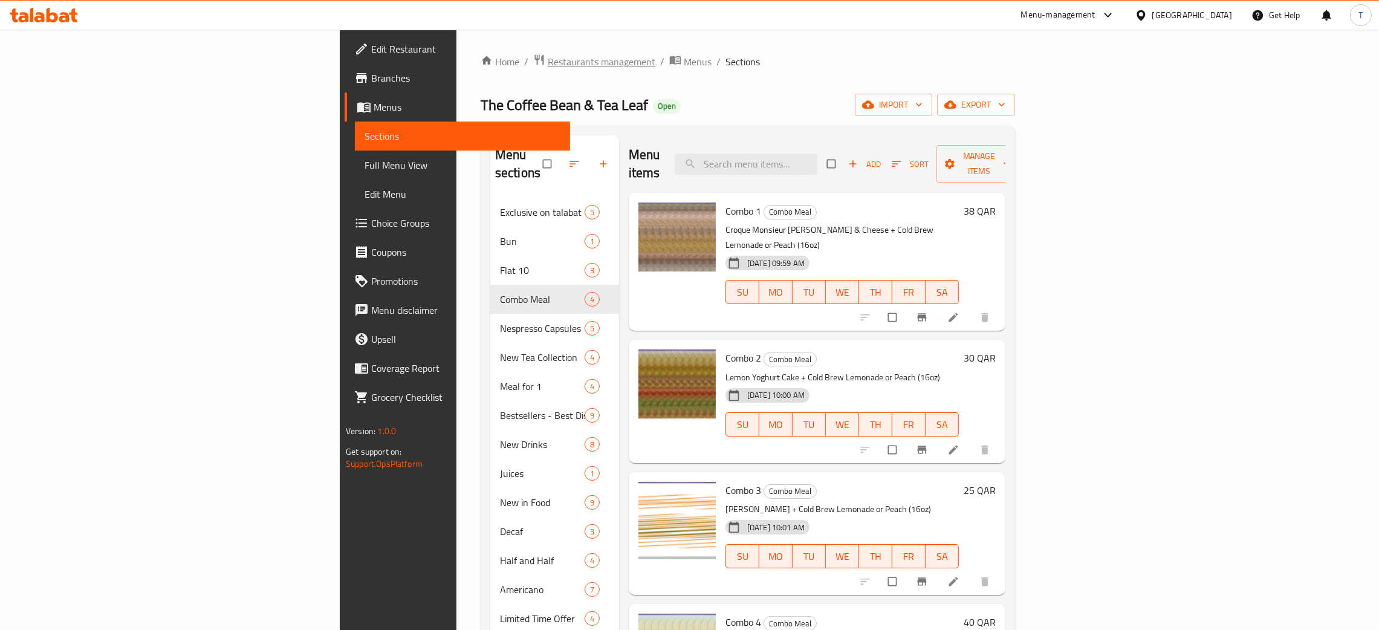
click at [548, 59] on span "Restaurants management" at bounding box center [602, 61] width 108 height 15
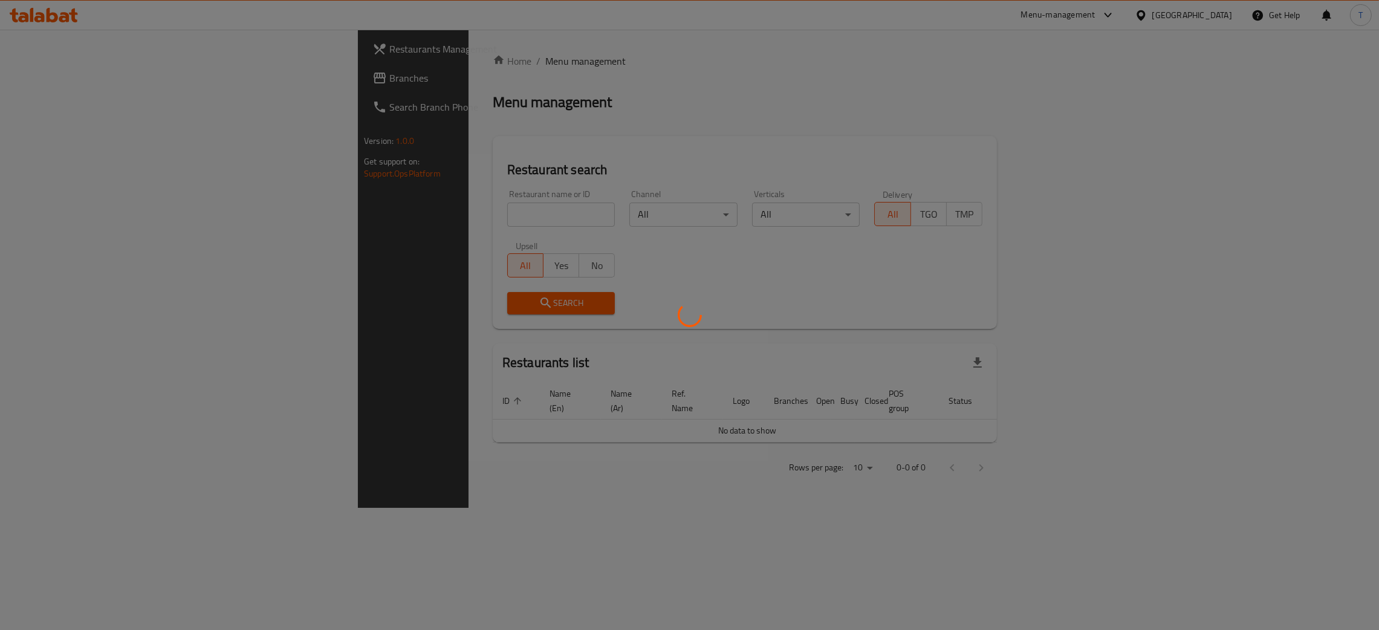
click at [384, 216] on div at bounding box center [689, 315] width 1379 height 630
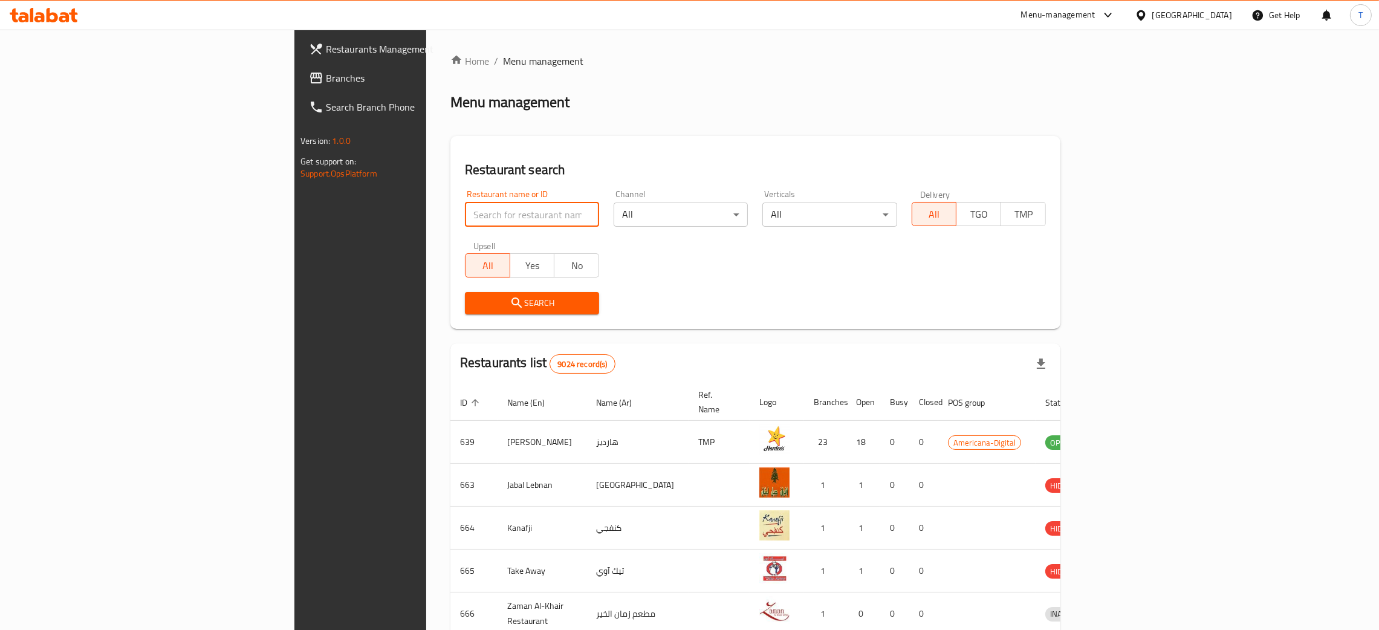
click at [465, 216] on input "search" at bounding box center [532, 215] width 134 height 24
click button "Search" at bounding box center [532, 303] width 134 height 22
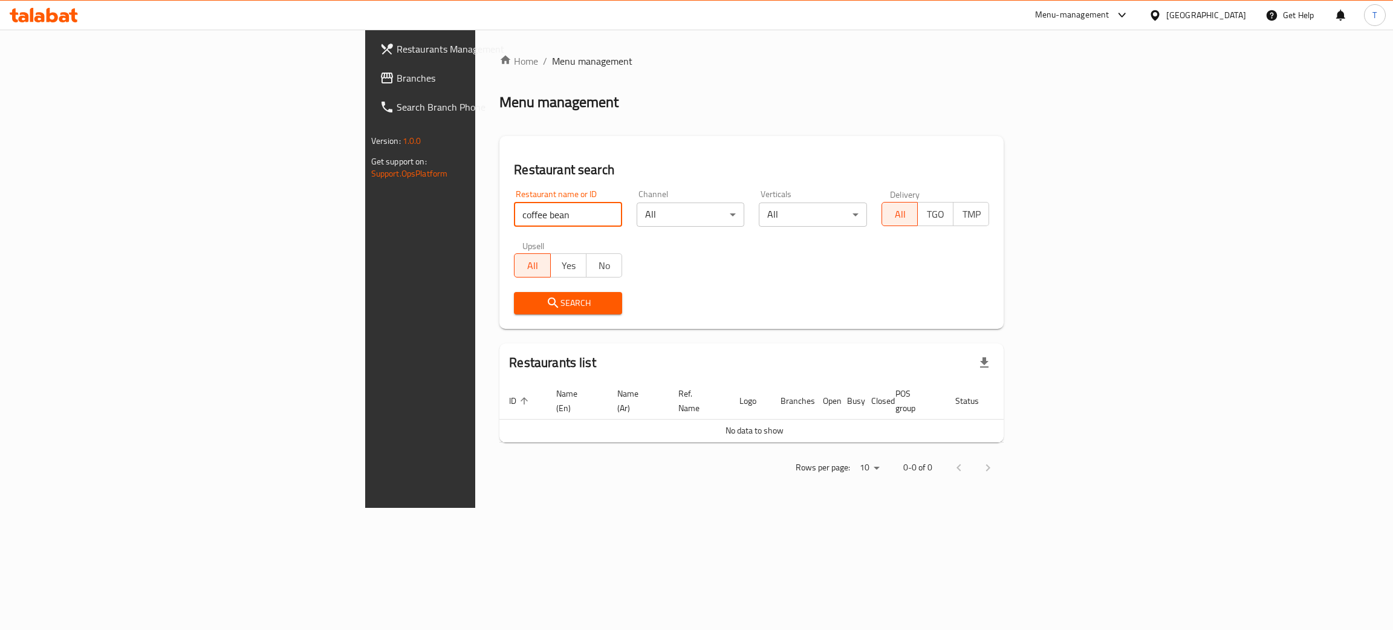
type input "coffee bean"
click button "Search" at bounding box center [568, 303] width 108 height 22
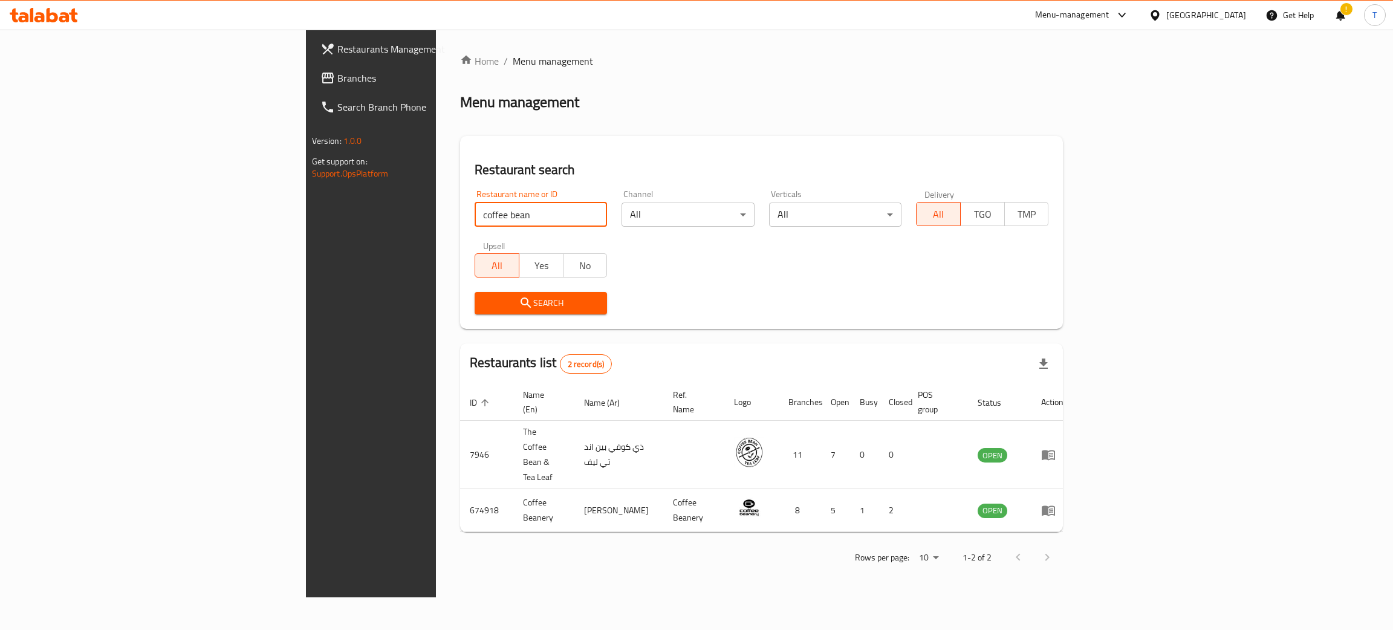
drag, startPoint x: 400, startPoint y: 100, endPoint x: 384, endPoint y: 89, distance: 19.6
click at [460, 96] on div "Menu management" at bounding box center [761, 102] width 603 height 19
